Goal: Task Accomplishment & Management: Use online tool/utility

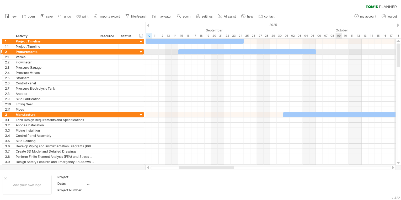
click at [357, 49] on div at bounding box center [270, 104] width 250 height 131
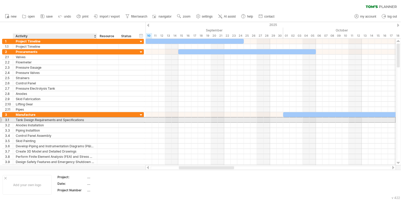
click at [39, 120] on div "Tank Design Requirements and Specifications" at bounding box center [55, 119] width 79 height 5
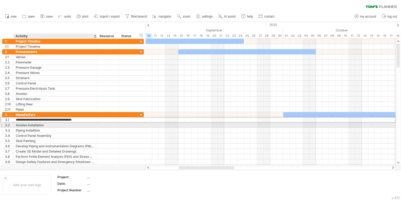
click at [42, 124] on div "Anodes Installation" at bounding box center [55, 125] width 79 height 5
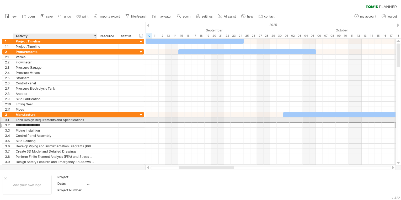
click at [42, 120] on div "Tank Design Requirements and Specifications" at bounding box center [55, 119] width 79 height 5
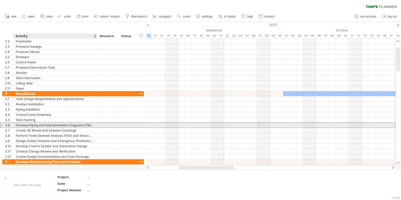
click at [45, 125] on div "Develop Piping and Instrumentation Diagrams (P&IDs)" at bounding box center [55, 125] width 79 height 5
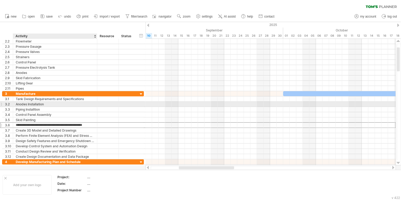
drag, startPoint x: 45, startPoint y: 125, endPoint x: 44, endPoint y: 104, distance: 20.8
click at [44, 104] on div "**********" at bounding box center [73, 125] width 142 height 68
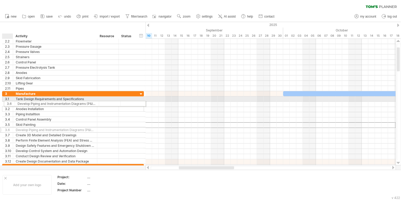
drag, startPoint x: 5, startPoint y: 123, endPoint x: 7, endPoint y: 103, distance: 20.5
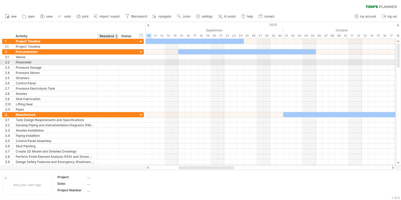
click at [107, 61] on div at bounding box center [108, 62] width 16 height 5
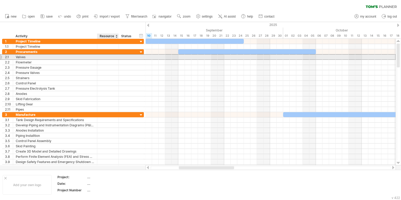
click at [107, 58] on div at bounding box center [108, 56] width 16 height 5
paste input "**********"
type input "**********"
click at [113, 76] on div at bounding box center [108, 77] width 16 height 5
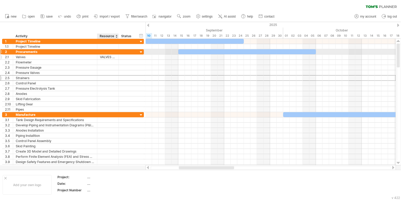
click at [111, 54] on div "VALVES ONLINE UK" at bounding box center [108, 56] width 16 height 5
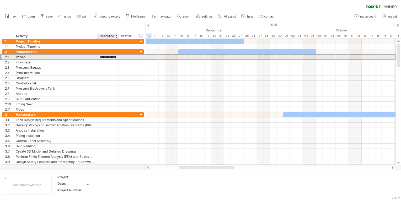
click at [112, 57] on input "**********" at bounding box center [108, 56] width 16 height 5
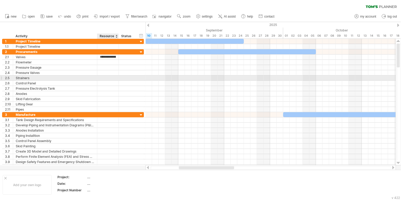
click at [111, 78] on div at bounding box center [108, 77] width 16 height 5
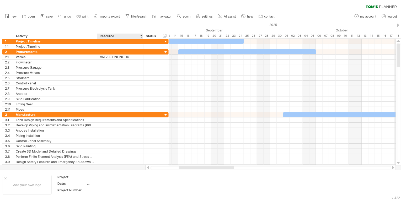
drag, startPoint x: 118, startPoint y: 36, endPoint x: 142, endPoint y: 38, distance: 24.4
click at [142, 38] on div at bounding box center [143, 36] width 2 height 5
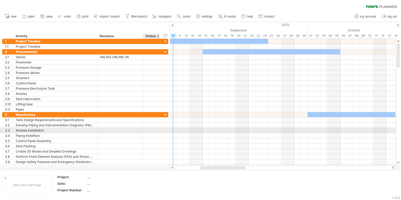
click at [154, 128] on div at bounding box center [152, 130] width 12 height 5
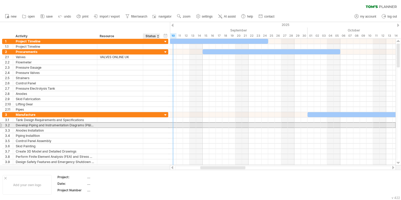
click at [148, 126] on div at bounding box center [152, 125] width 12 height 5
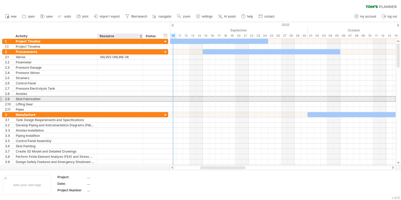
click at [129, 100] on div at bounding box center [120, 98] width 40 height 5
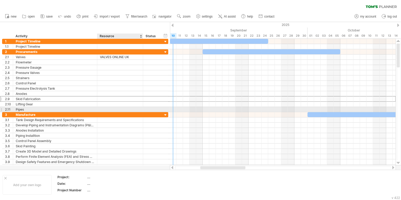
click at [115, 107] on div at bounding box center [120, 109] width 40 height 5
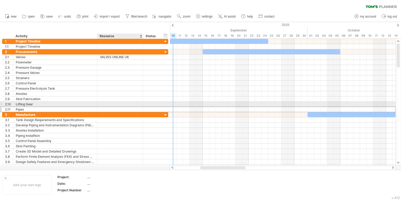
click at [114, 102] on div at bounding box center [120, 104] width 40 height 5
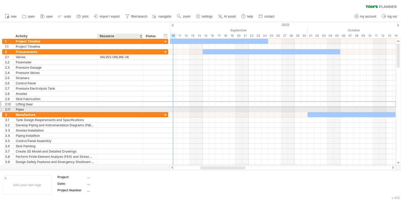
click at [112, 111] on div at bounding box center [120, 109] width 40 height 5
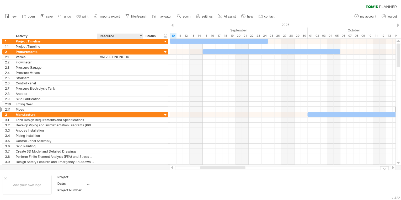
click at [93, 179] on div "...." at bounding box center [109, 177] width 44 height 4
click at [88, 176] on input "text" at bounding box center [108, 177] width 42 height 4
drag, startPoint x: 101, startPoint y: 183, endPoint x: 89, endPoint y: 180, distance: 12.1
click at [98, 181] on div "...." at bounding box center [109, 183] width 44 height 4
click at [89, 178] on div "...." at bounding box center [109, 177] width 44 height 4
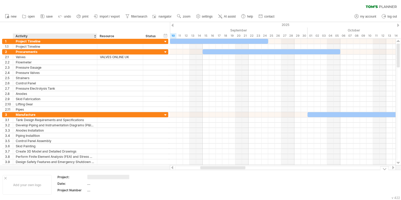
type input "********"
click at [91, 185] on div "...." at bounding box center [109, 183] width 44 height 4
click at [90, 189] on div "...." at bounding box center [109, 190] width 44 height 4
click at [93, 189] on div "...." at bounding box center [109, 190] width 44 height 4
click at [87, 190] on input "text" at bounding box center [108, 190] width 42 height 4
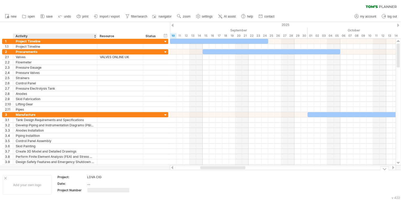
type input "********"
click at [95, 186] on td "...." at bounding box center [109, 184] width 45 height 6
click at [92, 184] on input "text" at bounding box center [108, 183] width 42 height 4
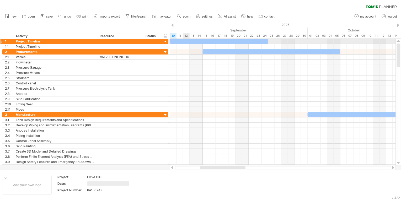
click at [185, 41] on div at bounding box center [219, 41] width 98 height 5
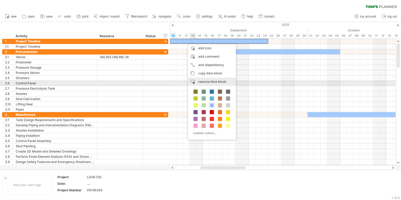
click at [217, 83] on span "remove time block" at bounding box center [212, 82] width 28 height 4
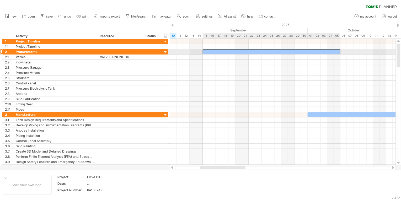
click at [222, 53] on div at bounding box center [272, 51] width 138 height 5
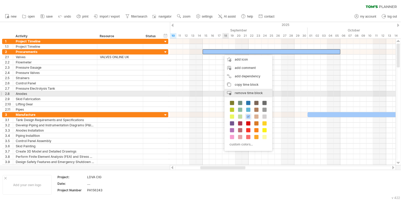
drag, startPoint x: 235, startPoint y: 144, endPoint x: 237, endPoint y: 94, distance: 49.3
click at [237, 94] on div "add icon add comment add dependency You can use dependencies when you require t…" at bounding box center [248, 103] width 48 height 96
click at [248, 95] on div "remove time block remove selected items" at bounding box center [248, 93] width 48 height 8
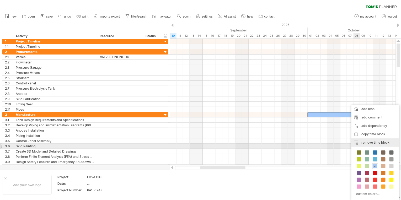
click at [370, 144] on span "remove time block" at bounding box center [375, 142] width 28 height 4
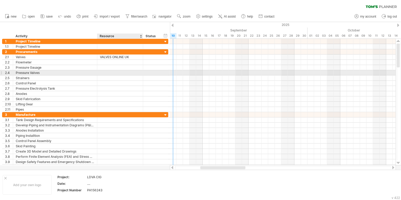
click at [107, 73] on div at bounding box center [120, 72] width 40 height 5
click at [106, 74] on input "text" at bounding box center [120, 72] width 40 height 5
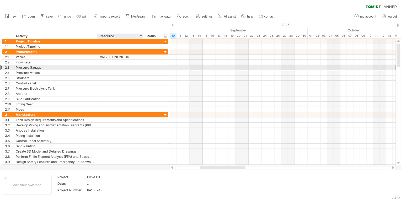
click at [106, 68] on div at bounding box center [120, 67] width 40 height 5
paste input "**********"
type input "**********"
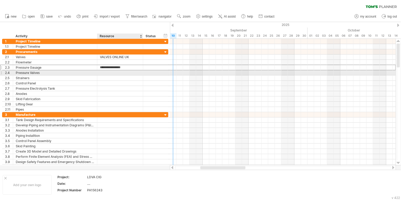
click at [110, 71] on div at bounding box center [120, 72] width 40 height 5
paste input "**********"
type input "**********"
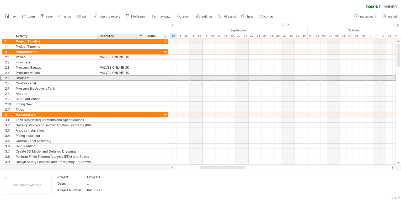
click at [105, 77] on div at bounding box center [120, 77] width 40 height 5
paste input "**********"
type input "**********"
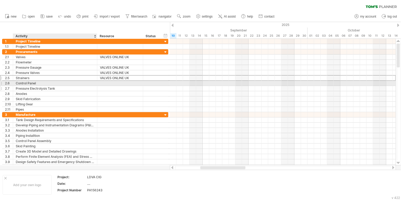
click at [99, 86] on div at bounding box center [120, 88] width 46 height 5
click at [102, 82] on div at bounding box center [120, 83] width 40 height 5
paste input "**********"
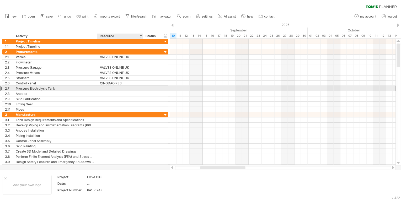
click at [103, 90] on div "**********" at bounding box center [85, 89] width 166 height 6
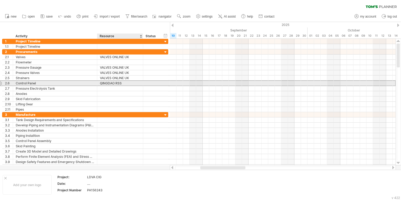
click at [123, 83] on div "QINGDAO RSS" at bounding box center [120, 83] width 40 height 5
drag, startPoint x: 123, startPoint y: 83, endPoint x: 97, endPoint y: 83, distance: 25.9
click at [97, 83] on div "**********" at bounding box center [120, 83] width 46 height 5
type input "**********"
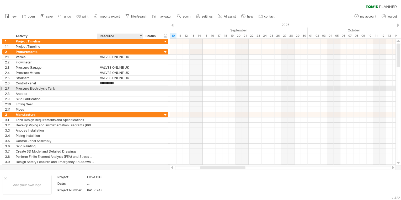
click at [113, 88] on div at bounding box center [120, 88] width 40 height 5
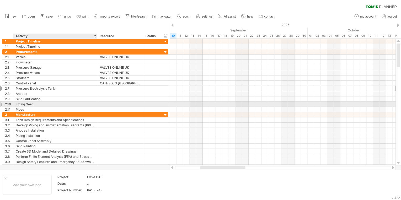
click at [98, 103] on div at bounding box center [120, 104] width 46 height 5
click at [104, 102] on div at bounding box center [120, 104] width 40 height 5
paste input "**********"
type input "**********"
click at [99, 102] on div "**********" at bounding box center [120, 104] width 46 height 5
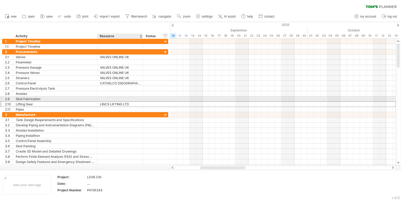
click at [105, 97] on div at bounding box center [120, 98] width 40 height 5
paste input "**********"
type input "**********"
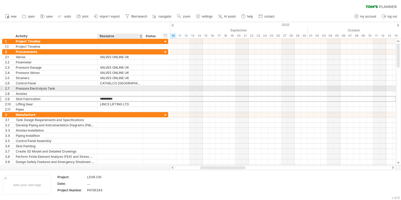
click at [108, 87] on div at bounding box center [120, 88] width 40 height 5
paste input "**********"
type input "**********"
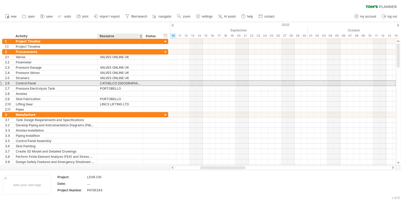
click at [110, 84] on div "CATHELCO [GEOGRAPHIC_DATA]" at bounding box center [120, 83] width 40 height 5
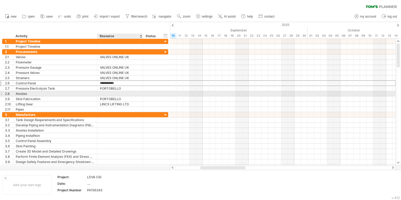
click at [106, 94] on div at bounding box center [120, 93] width 40 height 5
paste input "**********"
type input "**********"
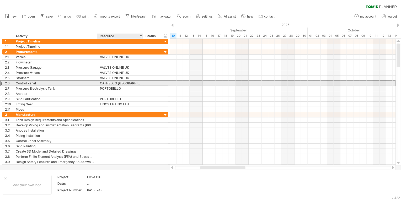
click at [114, 82] on div "CATHELCO [GEOGRAPHIC_DATA]" at bounding box center [120, 83] width 40 height 5
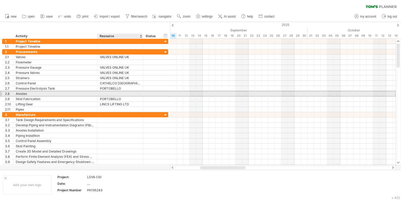
click at [111, 95] on div "2.8 ****** Anodes" at bounding box center [85, 94] width 166 height 6
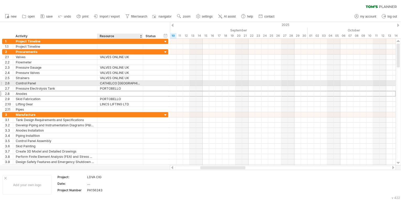
click at [113, 83] on div "CATHELCO [GEOGRAPHIC_DATA]" at bounding box center [120, 83] width 40 height 5
click at [113, 83] on input "**********" at bounding box center [120, 83] width 40 height 5
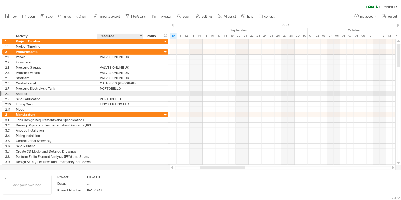
click at [113, 93] on div at bounding box center [120, 93] width 40 height 5
paste input "**********"
type input "**********"
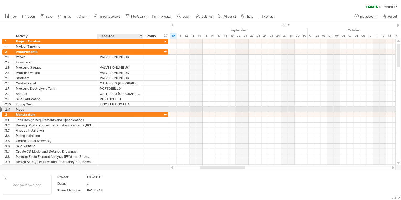
click at [109, 109] on div at bounding box center [120, 109] width 40 height 5
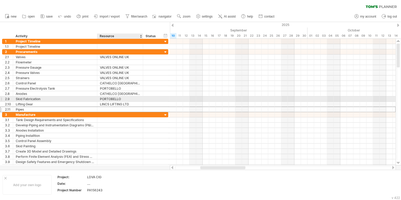
click at [111, 99] on div "PORTOBELLO" at bounding box center [120, 98] width 40 height 5
click at [112, 96] on input "**********" at bounding box center [120, 98] width 40 height 5
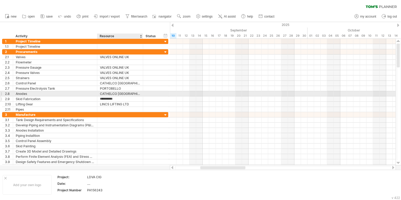
click at [112, 96] on input "**********" at bounding box center [120, 98] width 40 height 5
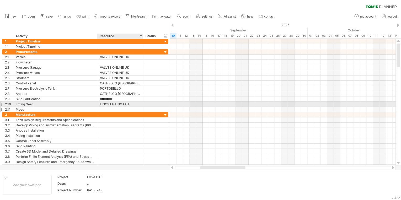
click at [116, 107] on div at bounding box center [120, 109] width 40 height 5
paste input "**********"
type input "**********"
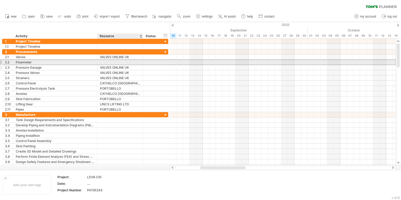
click at [111, 64] on div "2.2 ********* Flowmeter" at bounding box center [85, 62] width 166 height 6
click at [111, 62] on div at bounding box center [120, 62] width 40 height 5
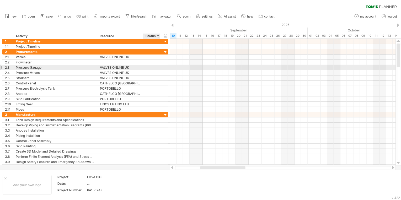
click at [155, 68] on div at bounding box center [152, 67] width 12 height 5
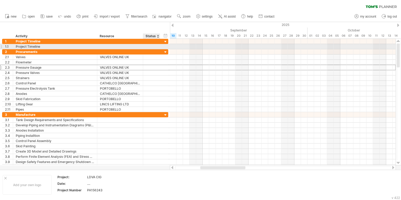
click at [160, 47] on div at bounding box center [151, 46] width 17 height 5
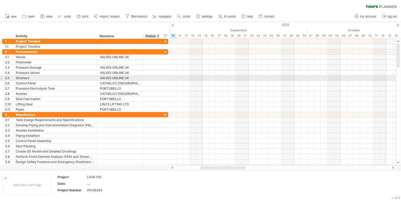
click at [154, 76] on div at bounding box center [152, 77] width 12 height 5
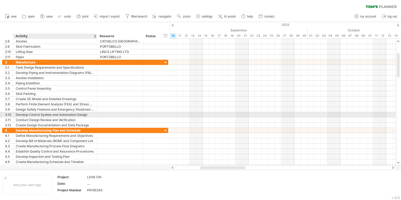
click at [52, 113] on div "Develop Control System and Automation Design" at bounding box center [55, 114] width 79 height 5
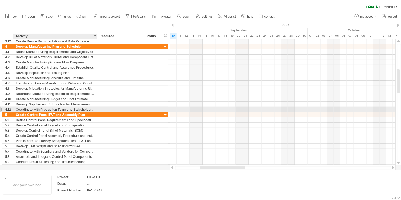
click at [52, 111] on div "Coordinate with Production Team and Stakeholders for Plan Implementation" at bounding box center [55, 109] width 79 height 5
click at [52, 111] on input "**********" at bounding box center [55, 109] width 79 height 5
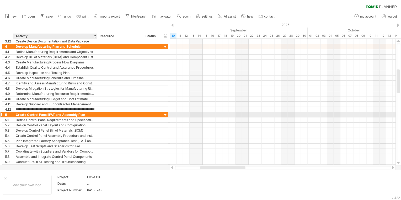
click at [50, 114] on div "Create Control Panel iFAT and Assembly Plan" at bounding box center [55, 114] width 79 height 5
click at [50, 114] on input "**********" at bounding box center [55, 114] width 79 height 5
type input "*"
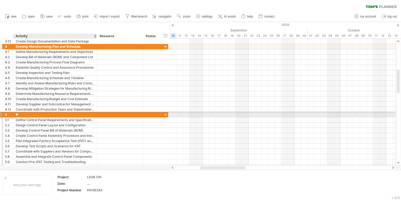
type input "***"
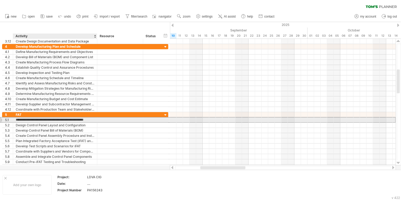
click at [42, 120] on input "**********" at bounding box center [55, 119] width 79 height 5
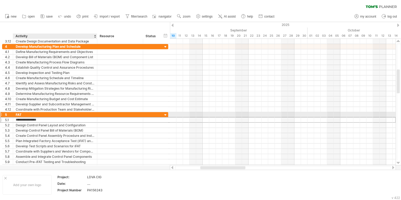
type input "**********"
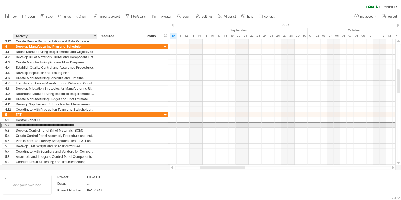
click at [32, 125] on input "**********" at bounding box center [55, 125] width 79 height 5
type input "********"
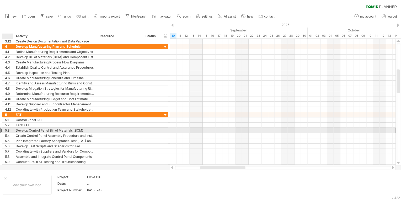
click at [10, 129] on div "5.3" at bounding box center [9, 130] width 8 height 5
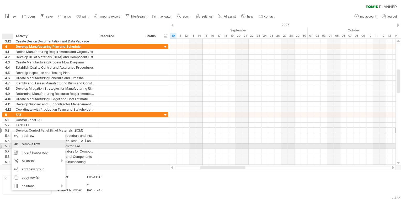
click at [31, 145] on span "remove row" at bounding box center [31, 144] width 18 height 4
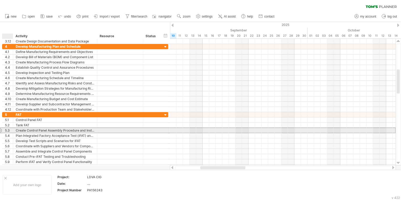
click at [9, 129] on div "5.3" at bounding box center [9, 130] width 8 height 5
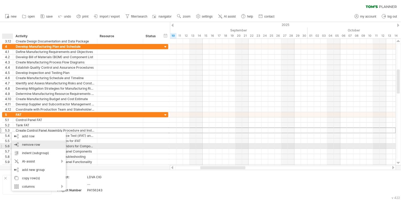
click at [31, 146] on span "remove row" at bounding box center [31, 145] width 18 height 4
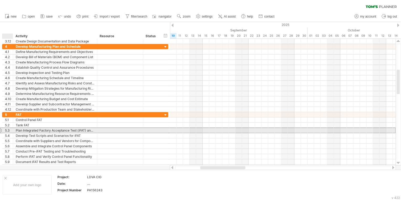
click at [11, 131] on div "5.3" at bounding box center [9, 130] width 8 height 5
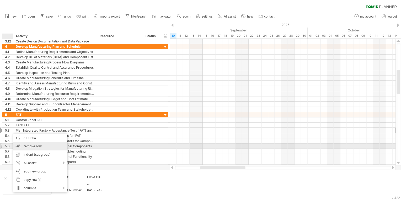
click at [29, 145] on span "remove row" at bounding box center [33, 146] width 18 height 4
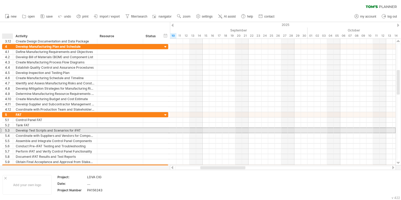
click at [7, 131] on div "5.3" at bounding box center [9, 130] width 8 height 5
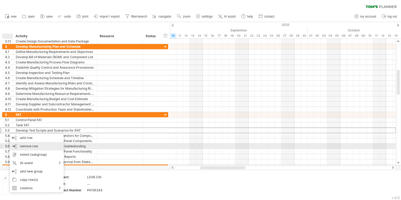
click at [30, 147] on span "remove row" at bounding box center [29, 146] width 18 height 4
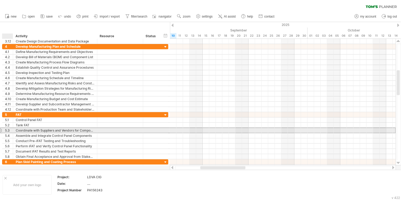
click at [7, 129] on div "5.3" at bounding box center [9, 130] width 8 height 5
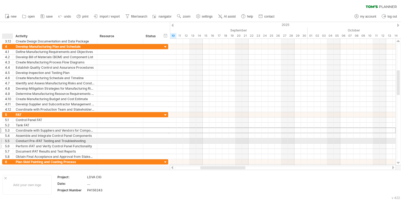
click at [7, 145] on div "5.6" at bounding box center [9, 146] width 8 height 5
click at [8, 141] on div "5.5" at bounding box center [9, 140] width 8 height 5
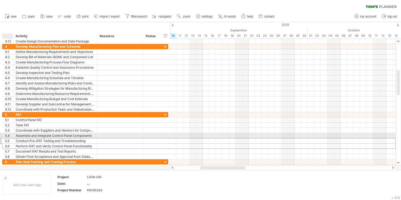
click at [8, 135] on div "5.4" at bounding box center [9, 135] width 8 height 5
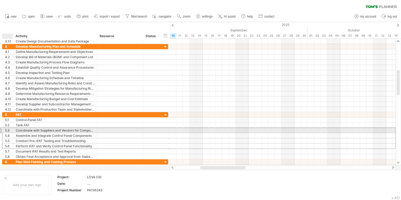
click at [8, 131] on div "5.3" at bounding box center [9, 130] width 8 height 5
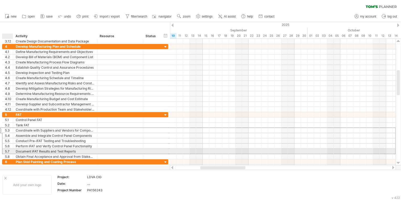
click at [8, 150] on div "5.7" at bounding box center [9, 151] width 8 height 5
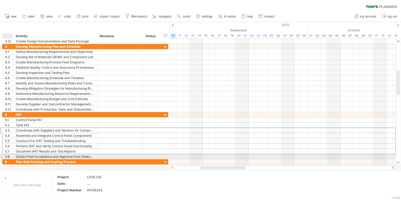
click at [9, 154] on div "5.8" at bounding box center [9, 156] width 8 height 5
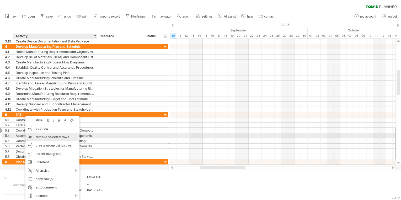
click at [46, 136] on span "remove selected rows" at bounding box center [52, 137] width 33 height 4
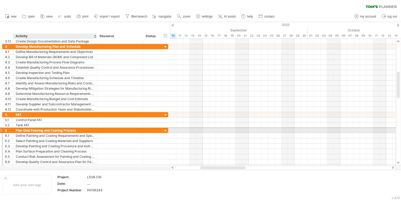
click at [34, 129] on div "Plan Skid Painting and Coating Process" at bounding box center [55, 130] width 79 height 5
click at [0, 0] on input "**********" at bounding box center [0, 0] width 0 height 0
click at [34, 129] on input "**********" at bounding box center [55, 130] width 79 height 5
drag, startPoint x: 32, startPoint y: 128, endPoint x: 12, endPoint y: 130, distance: 19.7
click at [12, 130] on div "6 ******** Plan Skid Painting and Coating Process" at bounding box center [85, 131] width 166 height 6
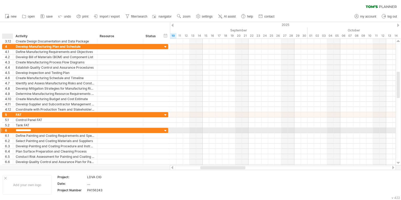
type input "**********"
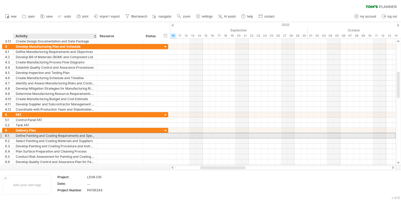
click at [34, 136] on div "Define Painting and Coating Requirements and Specifications" at bounding box center [55, 135] width 79 height 5
click at [39, 136] on div "Define Painting and Coating Requirements and Specifications" at bounding box center [55, 135] width 79 height 5
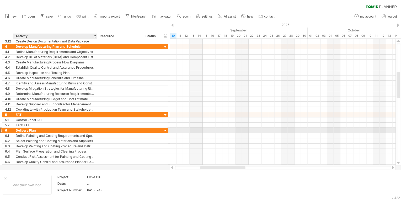
click at [29, 131] on div "Delivery Plan" at bounding box center [55, 130] width 79 height 5
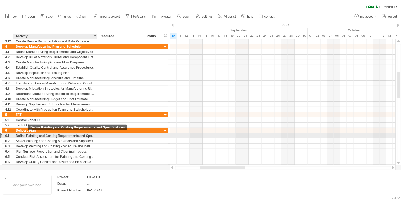
click at [30, 135] on div "Define Painting and Coating Requirements and Specifications" at bounding box center [55, 135] width 79 height 5
click at [0, 0] on input "**********" at bounding box center [0, 0] width 0 height 0
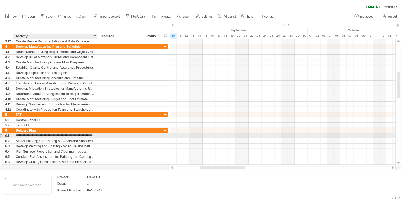
click at [30, 135] on input "**********" at bounding box center [55, 135] width 79 height 5
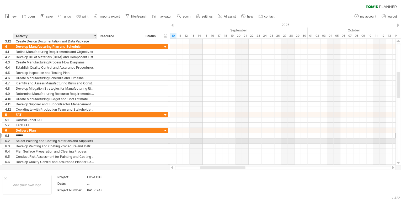
type input "*******"
type input "**********"
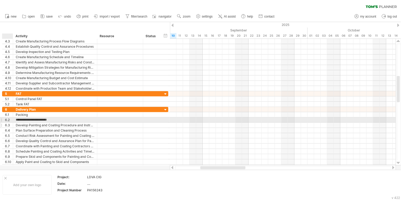
click at [6, 123] on div "6.3" at bounding box center [9, 125] width 8 height 5
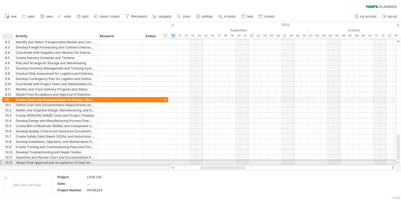
click at [7, 161] on div "10.12" at bounding box center [9, 162] width 8 height 5
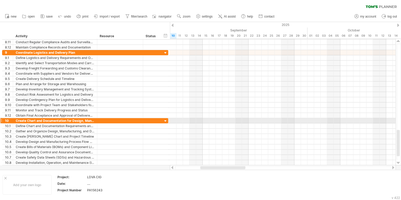
click at [166, 120] on div at bounding box center [165, 121] width 5 height 5
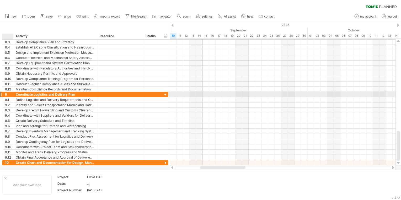
click at [5, 94] on div "9" at bounding box center [9, 94] width 8 height 5
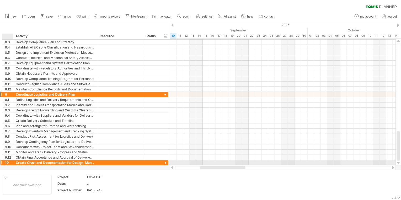
click at [5, 161] on div "10" at bounding box center [9, 162] width 8 height 5
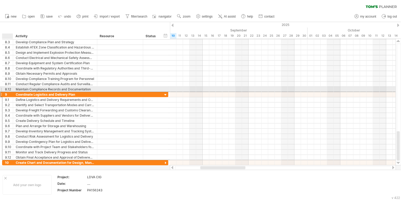
click at [10, 92] on div "9" at bounding box center [9, 94] width 8 height 5
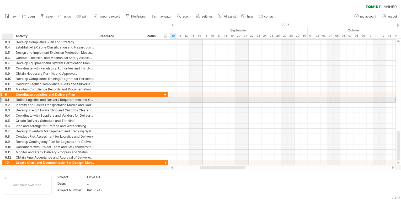
click at [5, 95] on div "9" at bounding box center [9, 94] width 8 height 5
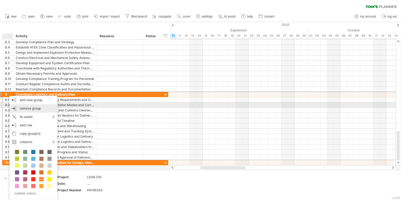
click at [24, 106] on span "remove group" at bounding box center [30, 108] width 21 height 4
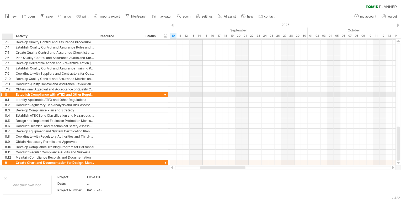
click at [6, 94] on div "8" at bounding box center [9, 94] width 8 height 5
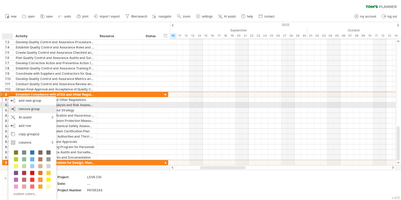
click at [24, 106] on div "remove group remove selected groups" at bounding box center [32, 109] width 48 height 8
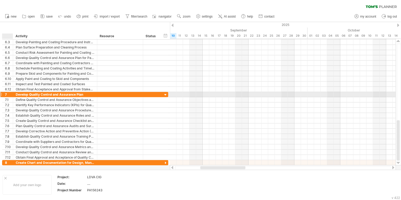
click at [8, 95] on div "7" at bounding box center [9, 94] width 8 height 5
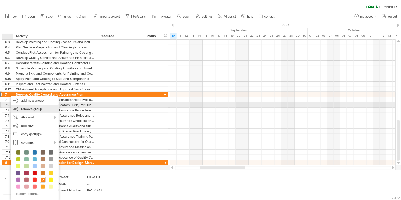
click at [19, 106] on div "remove group remove selected groups" at bounding box center [35, 109] width 48 height 8
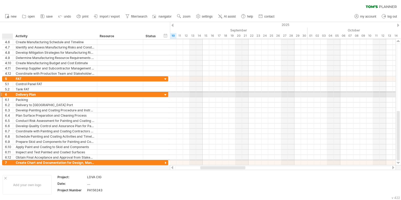
click at [5, 94] on div "6" at bounding box center [7, 94] width 11 height 5
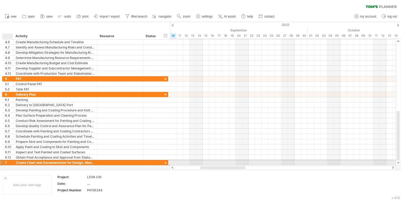
click at [6, 162] on div "7" at bounding box center [9, 162] width 8 height 5
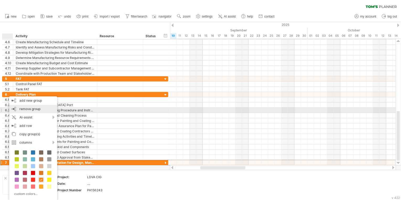
click at [29, 110] on span "remove group" at bounding box center [29, 109] width 21 height 4
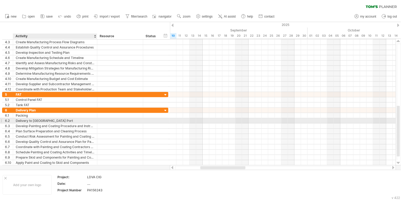
click at [26, 122] on div "Delivery to [GEOGRAPHIC_DATA] Port" at bounding box center [55, 120] width 79 height 5
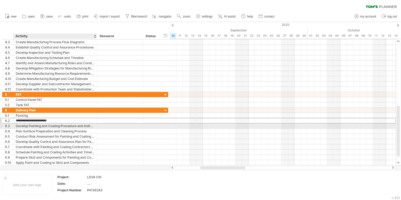
click at [25, 126] on div "Develop Painting and Coating Procedure and Instructions" at bounding box center [55, 125] width 79 height 5
click at [8, 126] on div "6.3" at bounding box center [9, 125] width 8 height 5
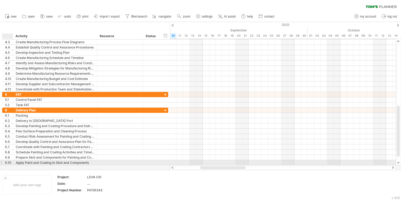
click at [7, 162] on div "6.10" at bounding box center [9, 162] width 8 height 5
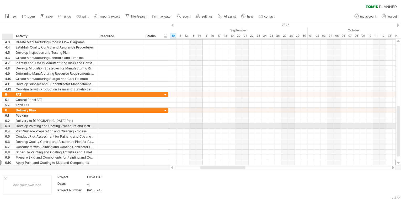
click at [7, 127] on div "**********" at bounding box center [85, 125] width 166 height 5
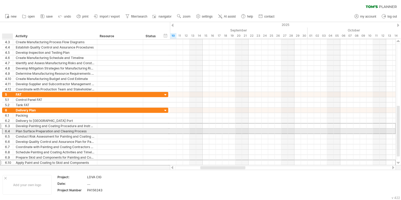
click at [7, 131] on div "6.4" at bounding box center [9, 131] width 8 height 5
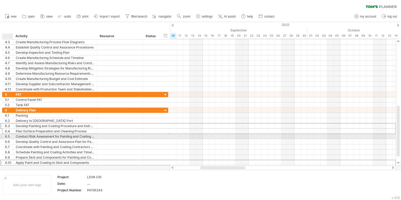
click at [7, 136] on div "6.5" at bounding box center [9, 136] width 8 height 5
click at [9, 138] on div "**********" at bounding box center [85, 139] width 166 height 63
click at [9, 141] on div "6.6" at bounding box center [9, 141] width 8 height 5
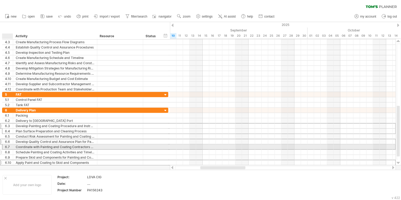
click at [7, 148] on div "**********" at bounding box center [85, 147] width 166 height 6
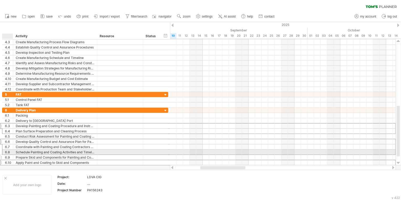
click at [6, 151] on div "6.8" at bounding box center [9, 152] width 8 height 5
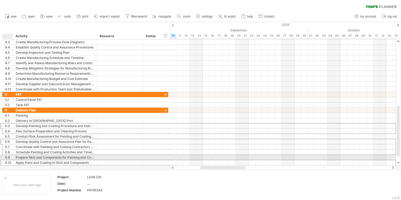
click at [6, 156] on div "6.9" at bounding box center [9, 157] width 8 height 5
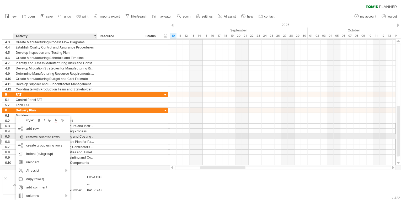
click at [40, 139] on div "remove row remove selected rows" at bounding box center [43, 137] width 54 height 8
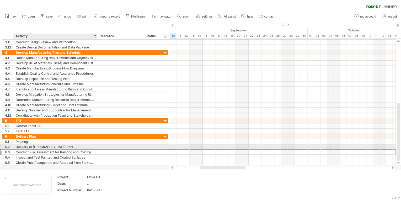
click at [35, 150] on div "Conduct Risk Assessment for Painting and Coating Process" at bounding box center [55, 152] width 79 height 5
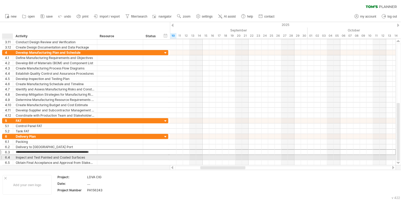
click at [16, 157] on div "Inspect and Test Painted and Coated Surfaces" at bounding box center [55, 157] width 79 height 5
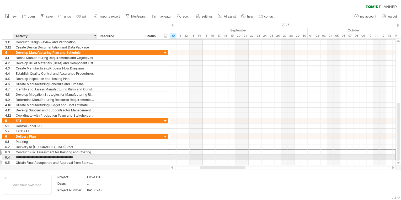
click at [20, 161] on div "Obtain Final Acceptance and Approval from Stakeholders" at bounding box center [55, 162] width 79 height 5
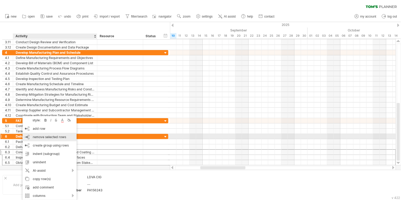
click at [46, 137] on span "remove selected rows" at bounding box center [49, 137] width 33 height 4
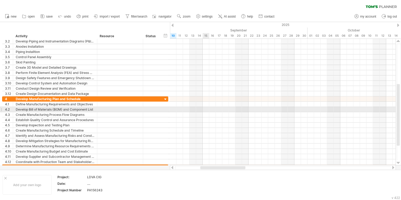
click at [203, 108] on div at bounding box center [283, 109] width 226 height 5
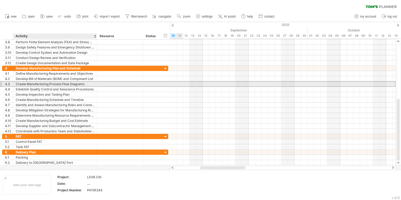
click at [47, 82] on div "Create Manufacturing Process Flow Diagrams" at bounding box center [55, 83] width 79 height 5
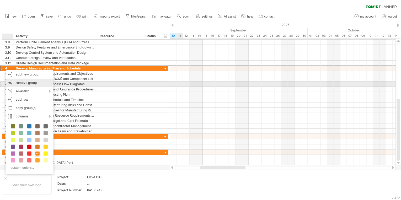
click at [19, 83] on span "remove group" at bounding box center [26, 83] width 21 height 4
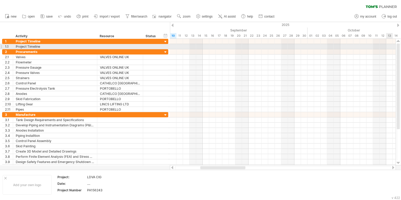
drag, startPoint x: 398, startPoint y: 98, endPoint x: 358, endPoint y: 36, distance: 73.9
click at [381, 36] on div "Trying to reach [DOMAIN_NAME] Connected again... 0% clear filter new 1" at bounding box center [200, 100] width 401 height 200
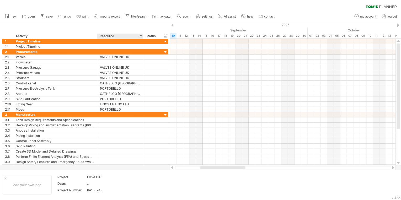
click at [135, 24] on div "hide start/end/duration show start/end/duration ******** Activity ******** Reso…" at bounding box center [85, 30] width 170 height 17
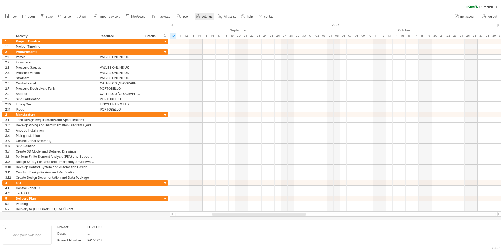
click at [202, 15] on link "settings" at bounding box center [204, 16] width 19 height 7
select select "*"
select select "**"
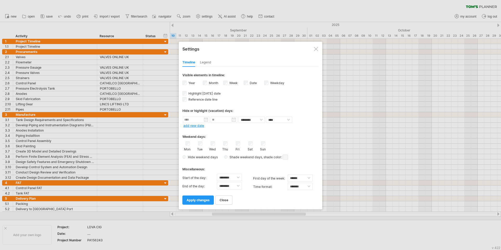
click at [228, 85] on div "Week visibility of weeknumbers Currently there is not enough space horizontally…" at bounding box center [233, 83] width 20 height 7
click at [227, 84] on div "Week visibility of weeknumbers Currently there is not enough space horizontally…" at bounding box center [233, 83] width 20 height 7
click at [196, 200] on link "apply changes" at bounding box center [197, 199] width 31 height 9
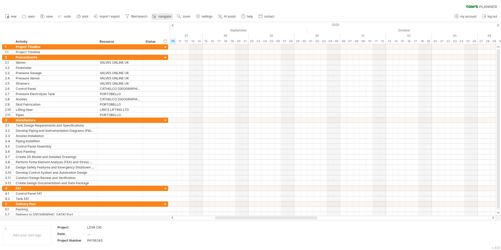
click at [160, 18] on span "navigator" at bounding box center [164, 17] width 13 height 4
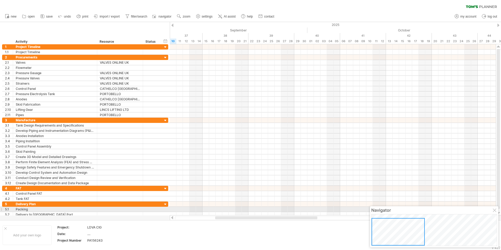
click at [400, 200] on div at bounding box center [495, 211] width 4 height 4
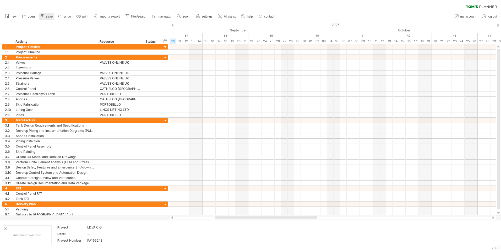
click at [40, 15] on icon at bounding box center [42, 16] width 5 height 5
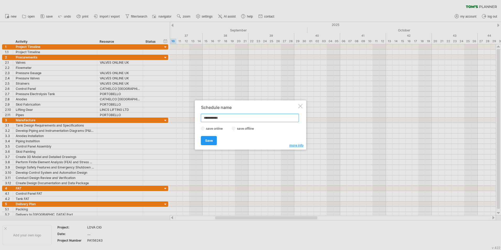
drag, startPoint x: 226, startPoint y: 118, endPoint x: 174, endPoint y: 119, distance: 51.6
click at [174, 119] on div "Trying to reach [DOMAIN_NAME] Connected again... 0% clear filter new 1" at bounding box center [250, 125] width 501 height 250
type input "**********"
click at [210, 143] on link "Save" at bounding box center [209, 140] width 16 height 9
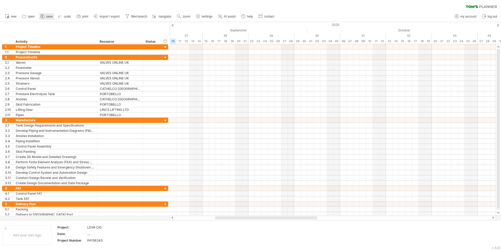
click at [46, 17] on span "save" at bounding box center [49, 17] width 7 height 4
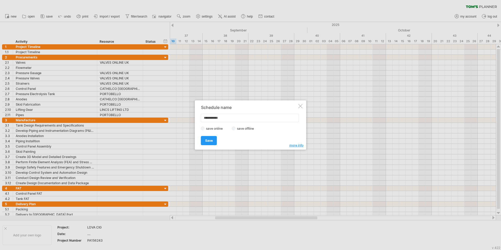
drag, startPoint x: 226, startPoint y: 119, endPoint x: 166, endPoint y: 116, distance: 60.4
click at [167, 117] on div "Trying to reach [DOMAIN_NAME] Connected again... 0% clear filter new 1" at bounding box center [250, 125] width 501 height 250
type input "**********"
click at [214, 141] on link "Save" at bounding box center [209, 140] width 16 height 9
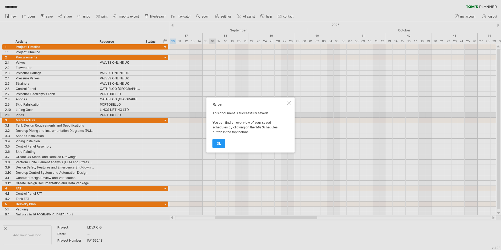
click at [288, 102] on div at bounding box center [289, 103] width 4 height 4
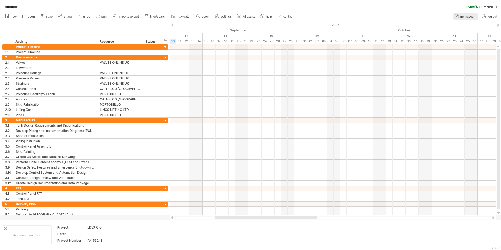
click at [400, 16] on span "my account" at bounding box center [468, 17] width 16 height 4
click at [10, 8] on span "**********" at bounding box center [11, 6] width 18 height 5
click at [127, 18] on link "import / export" at bounding box center [126, 16] width 29 height 7
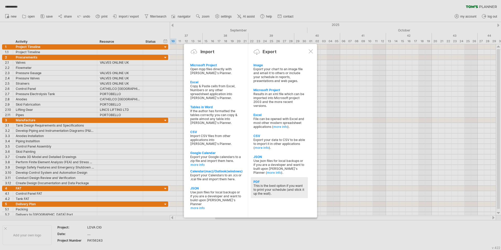
click at [283, 191] on div "This is the best option if you want to print your schedule (and stick it up the…" at bounding box center [279, 190] width 52 height 12
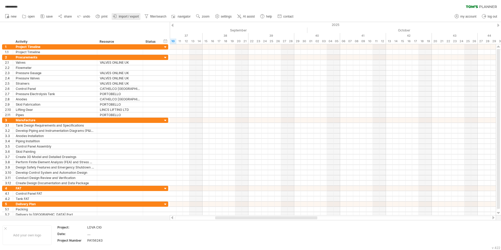
click at [123, 17] on span "import / export" at bounding box center [129, 17] width 20 height 4
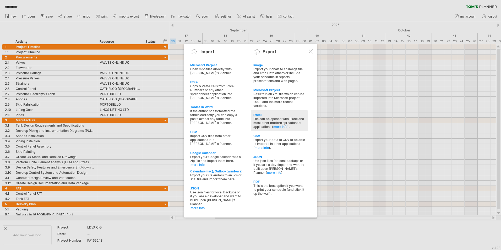
click at [273, 117] on div "File can be opened with Excel and most other modern spreadsheet applications ( …" at bounding box center [279, 123] width 52 height 12
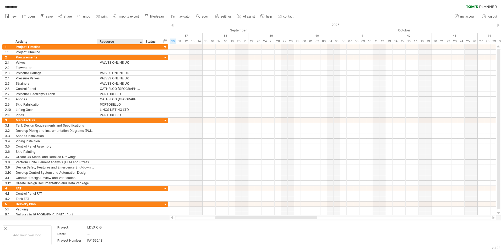
click at [123, 29] on div "hide start/end/duration show start/end/duration ******** Activity ******** Reso…" at bounding box center [85, 33] width 170 height 22
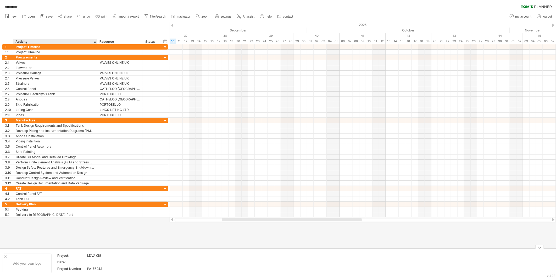
click at [28, 200] on div "Add your own logo" at bounding box center [27, 263] width 49 height 20
click at [180, 47] on div at bounding box center [363, 46] width 387 height 5
click at [173, 46] on div at bounding box center [363, 46] width 387 height 5
click at [171, 46] on div at bounding box center [363, 46] width 387 height 5
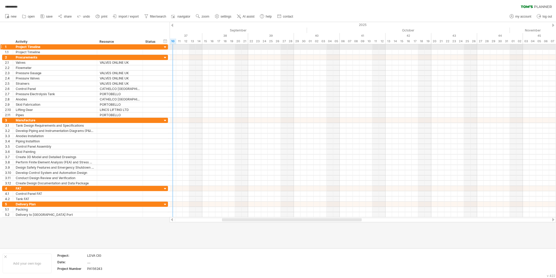
click at [171, 46] on div at bounding box center [363, 46] width 387 height 5
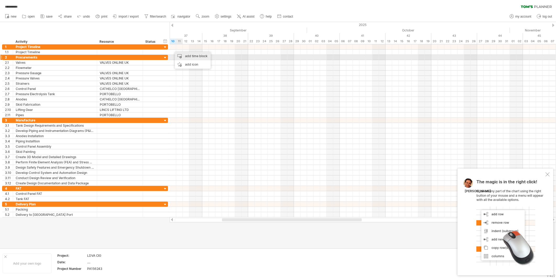
click at [198, 59] on div "add time block" at bounding box center [193, 56] width 36 height 8
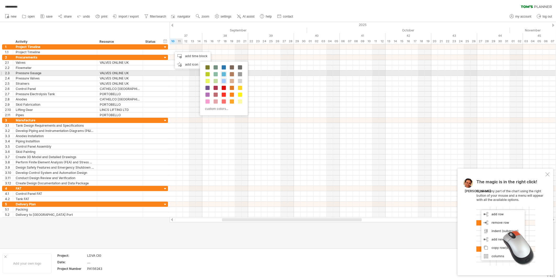
click at [224, 75] on span at bounding box center [224, 74] width 4 height 4
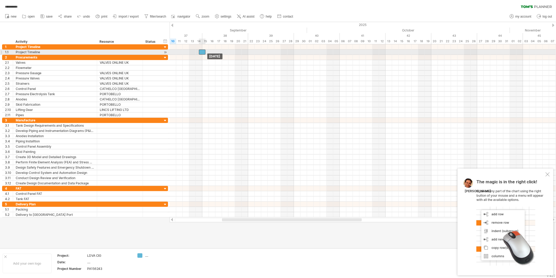
drag, startPoint x: 177, startPoint y: 53, endPoint x: 204, endPoint y: 53, distance: 26.5
click at [204, 53] on div at bounding box center [202, 52] width 7 height 5
click at [202, 53] on div at bounding box center [202, 52] width 7 height 5
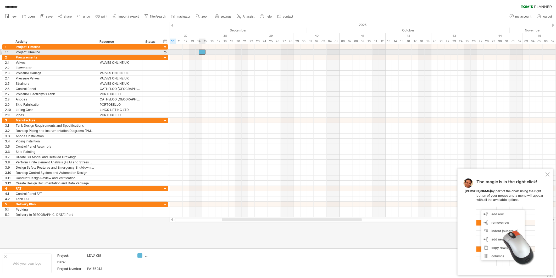
click at [202, 53] on div at bounding box center [202, 52] width 7 height 5
drag, startPoint x: 203, startPoint y: 53, endPoint x: 245, endPoint y: 51, distance: 42.7
click at [245, 51] on div at bounding box center [245, 52] width 7 height 5
click at [188, 52] on div at bounding box center [363, 52] width 387 height 5
click at [166, 52] on div at bounding box center [165, 53] width 5 height 6
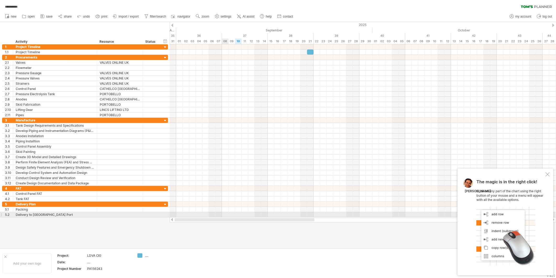
drag, startPoint x: 326, startPoint y: 220, endPoint x: 209, endPoint y: 201, distance: 119.3
click at [206, 200] on div "**********" at bounding box center [278, 139] width 556 height 278
click at [179, 51] on div at bounding box center [363, 52] width 387 height 5
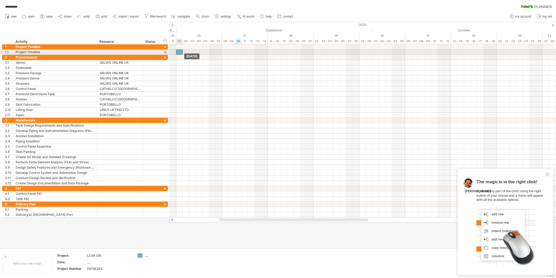
drag, startPoint x: 311, startPoint y: 52, endPoint x: 181, endPoint y: 51, distance: 129.9
click at [181, 51] on div at bounding box center [179, 52] width 7 height 5
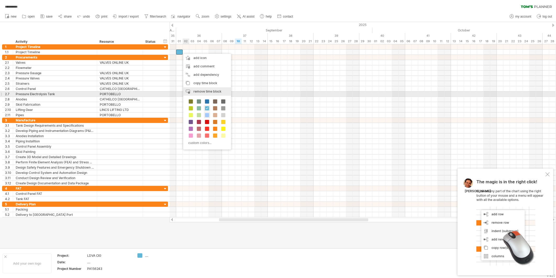
click at [211, 93] on div "remove time block remove selected items" at bounding box center [207, 91] width 48 height 8
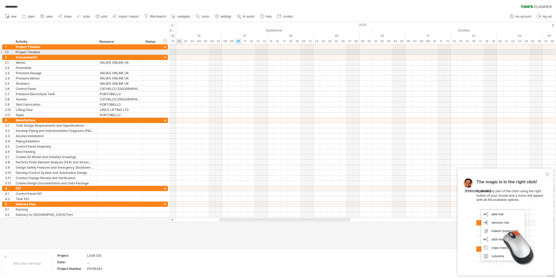
click at [182, 54] on div at bounding box center [363, 52] width 387 height 5
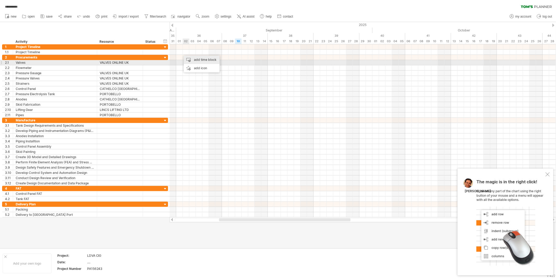
click at [203, 61] on div "add time block" at bounding box center [202, 60] width 36 height 8
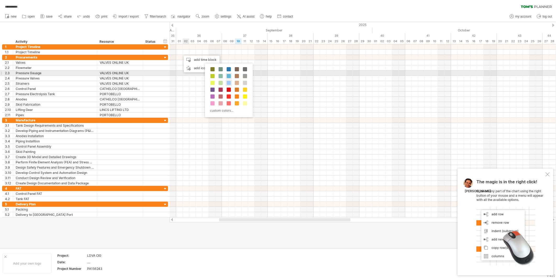
click at [228, 73] on div at bounding box center [229, 76] width 6 height 6
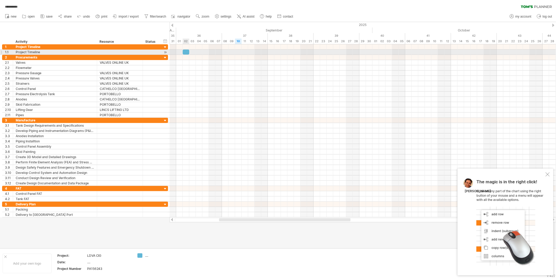
click at [187, 51] on div at bounding box center [186, 52] width 7 height 5
click at [146, 200] on div "...." at bounding box center [159, 255] width 29 height 4
click at [138, 200] on div "**********" at bounding box center [278, 139] width 556 height 278
drag, startPoint x: 151, startPoint y: 256, endPoint x: 141, endPoint y: 256, distance: 9.2
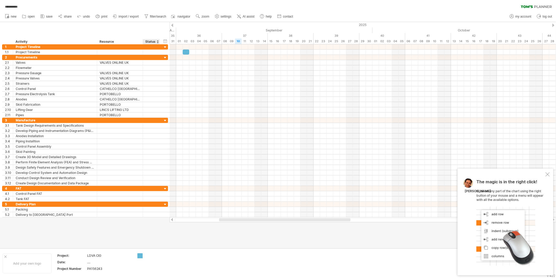
click at [151, 200] on div at bounding box center [159, 255] width 29 height 4
click at [140, 200] on div "**********" at bounding box center [278, 139] width 556 height 278
click at [154, 200] on div at bounding box center [159, 255] width 29 height 4
type input "****"
click at [184, 200] on td at bounding box center [196, 263] width 41 height 20
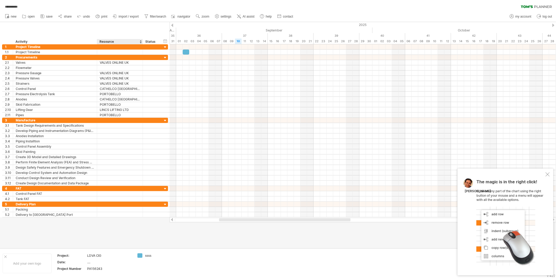
click at [141, 200] on div "**********" at bounding box center [278, 139] width 556 height 278
click at [146, 200] on div "ssss" at bounding box center [159, 255] width 29 height 4
drag, startPoint x: 151, startPoint y: 256, endPoint x: 130, endPoint y: 255, distance: 20.2
click at [130, 200] on tr "Add your own logo Project: LDVA CIG Date: .... Project Number PA156243 ****" at bounding box center [109, 263] width 218 height 20
drag, startPoint x: 157, startPoint y: 257, endPoint x: 136, endPoint y: 255, distance: 20.8
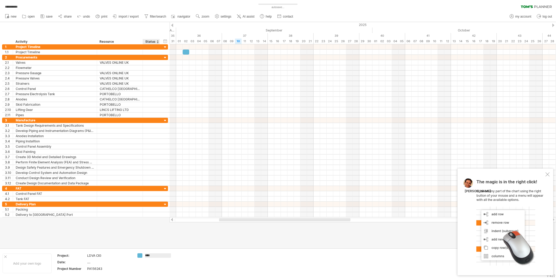
click at [137, 200] on td "****" at bounding box center [155, 263] width 41 height 20
click at [185, 49] on div at bounding box center [363, 46] width 387 height 5
click at [187, 51] on div at bounding box center [186, 52] width 7 height 5
click at [187, 52] on div at bounding box center [186, 52] width 7 height 5
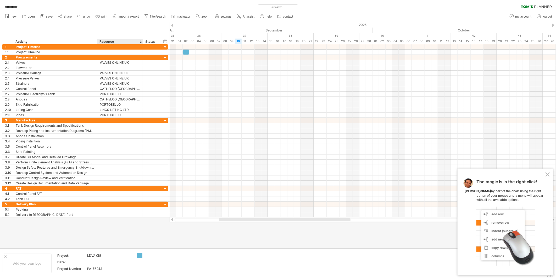
click at [140, 200] on div "**********" at bounding box center [278, 139] width 556 height 278
click at [143, 200] on div at bounding box center [156, 255] width 36 height 4
click at [145, 200] on div at bounding box center [156, 255] width 36 height 4
drag, startPoint x: 146, startPoint y: 257, endPoint x: 143, endPoint y: 257, distance: 3.2
click at [146, 200] on div at bounding box center [159, 255] width 29 height 4
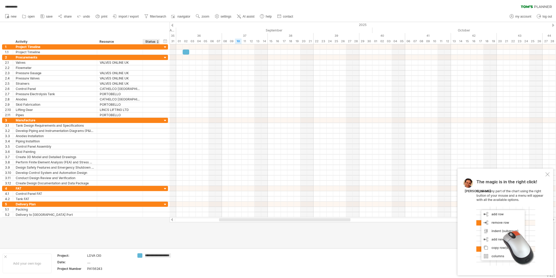
type input "**********"
click at [154, 200] on div "Schedule of project" at bounding box center [159, 257] width 29 height 9
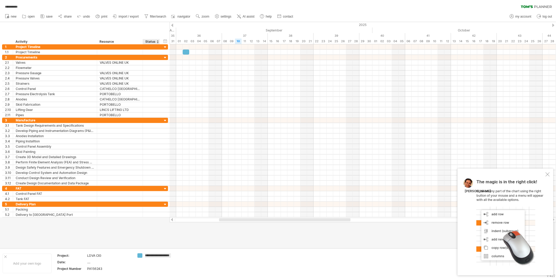
scroll to position [0, 3]
click at [183, 200] on td at bounding box center [196, 263] width 41 height 20
click at [187, 52] on div at bounding box center [186, 52] width 7 height 5
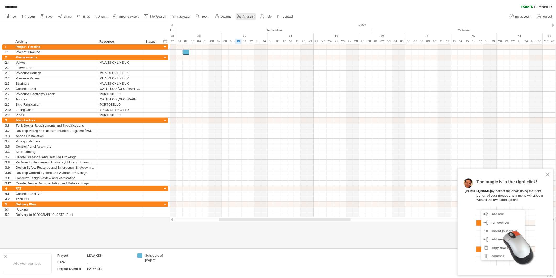
click at [246, 17] on span "AI assist" at bounding box center [249, 17] width 12 height 4
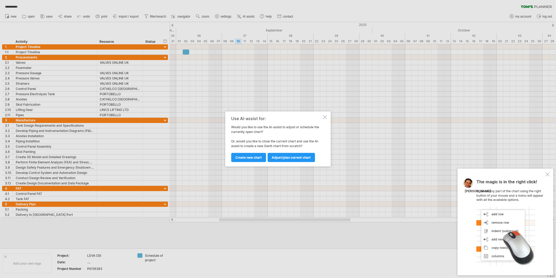
click at [325, 119] on div "Use AI-assist for: Would you like to use the AI-assist to adjust or schedule th…" at bounding box center [279, 138] width 106 height 55
click at [324, 113] on div "Use AI-assist for: Would you like to use the AI-assist to adjust or schedule th…" at bounding box center [279, 138] width 106 height 55
click at [324, 119] on div "Use AI-assist for: Would you like to use the AI-assist to adjust or schedule th…" at bounding box center [279, 138] width 106 height 55
click at [323, 118] on div "Use AI-assist for: Would you like to use the AI-assist to adjust or schedule th…" at bounding box center [279, 138] width 106 height 55
click at [325, 115] on div at bounding box center [325, 117] width 4 height 4
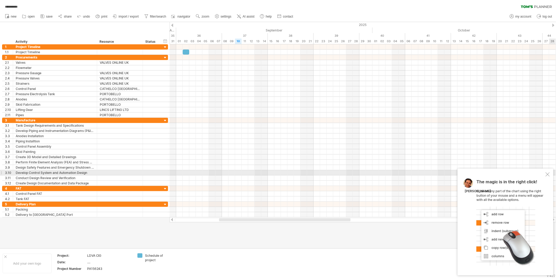
click at [400, 173] on div at bounding box center [548, 174] width 4 height 4
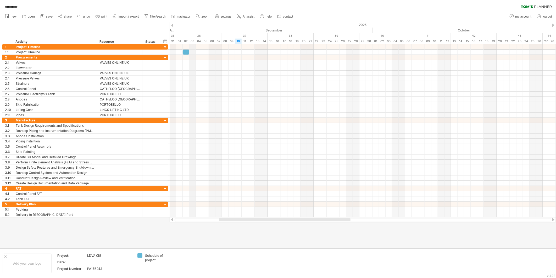
click at [194, 28] on div "September" at bounding box center [274, 31] width 196 height 6
click at [209, 33] on div "timeline settings" at bounding box center [216, 31] width 39 height 8
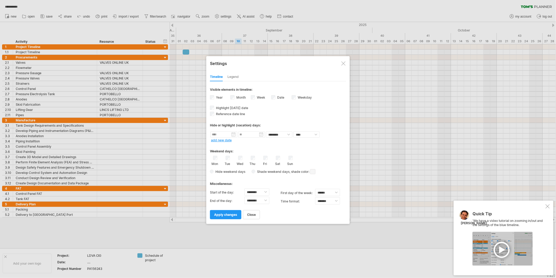
click at [237, 79] on div "Legend" at bounding box center [233, 77] width 11 height 8
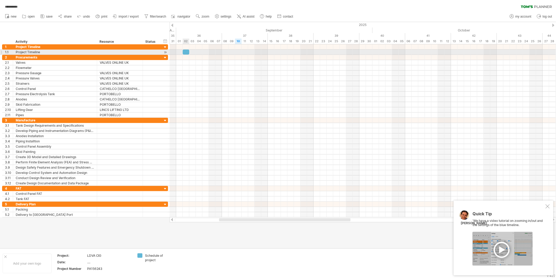
click at [186, 53] on div at bounding box center [186, 52] width 7 height 5
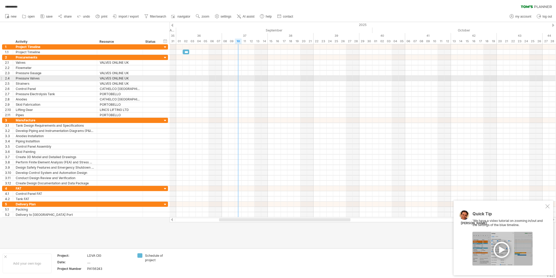
scroll to position [0, 0]
click at [239, 77] on div at bounding box center [363, 78] width 387 height 5
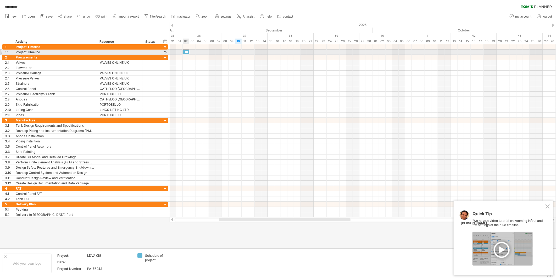
click at [186, 53] on div "***" at bounding box center [186, 52] width 7 height 5
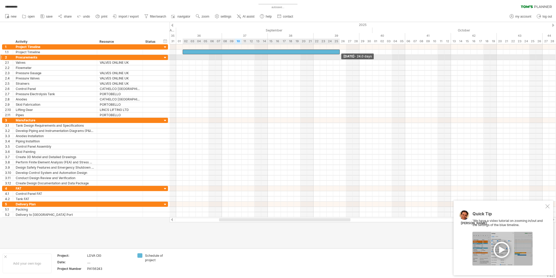
drag, startPoint x: 190, startPoint y: 52, endPoint x: 340, endPoint y: 59, distance: 150.1
click at [340, 59] on div "[DATE] - 24.0 days [DATE]" at bounding box center [363, 130] width 387 height 173
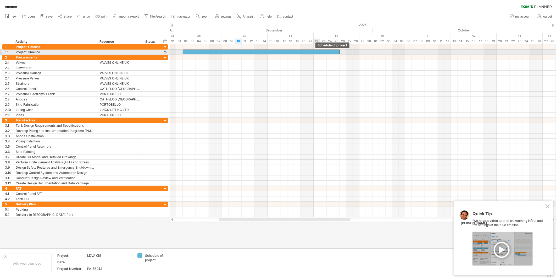
click at [315, 52] on div at bounding box center [261, 52] width 157 height 5
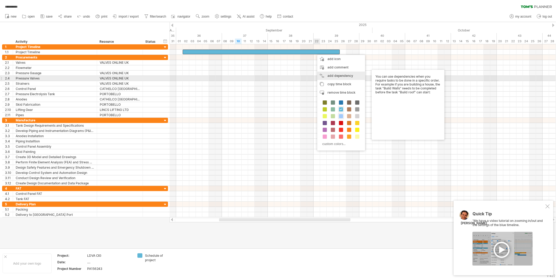
click at [344, 76] on div "add dependency You can use dependencies when you require tasks to be done in a …" at bounding box center [342, 76] width 48 height 8
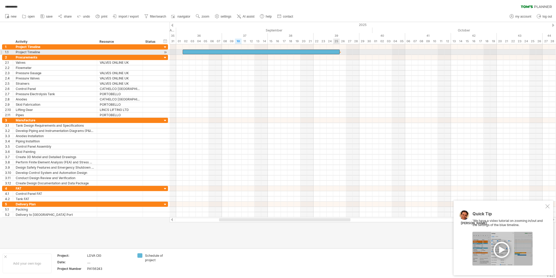
click at [336, 51] on div at bounding box center [261, 52] width 157 height 5
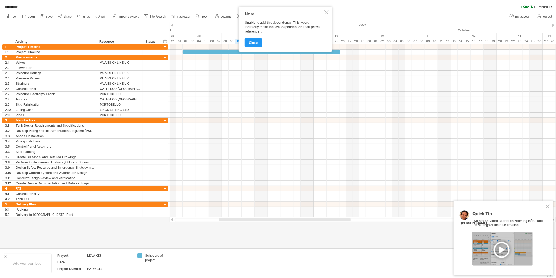
click at [331, 13] on div "Note: Unable to add this dependency. This would indirectly make the task depend…" at bounding box center [286, 29] width 94 height 45
click at [327, 14] on div at bounding box center [327, 12] width 4 height 4
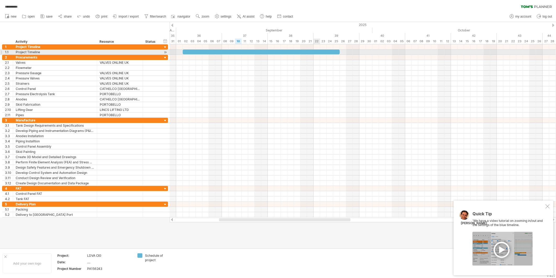
click at [314, 51] on div at bounding box center [261, 52] width 157 height 5
click at [313, 52] on div at bounding box center [261, 52] width 157 height 5
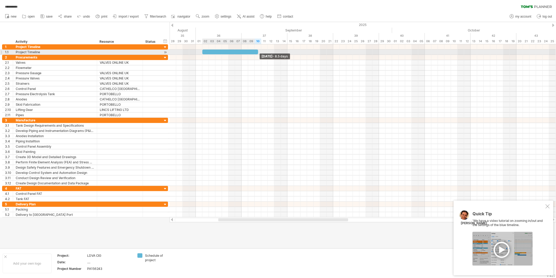
drag, startPoint x: 341, startPoint y: 52, endPoint x: 259, endPoint y: 52, distance: 81.7
click at [259, 52] on span at bounding box center [258, 52] width 2 height 5
click at [237, 51] on div at bounding box center [231, 52] width 56 height 5
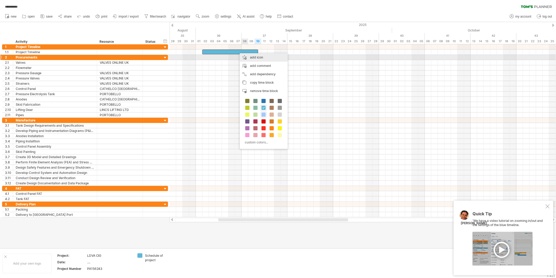
click at [251, 56] on div "add icon" at bounding box center [264, 57] width 48 height 8
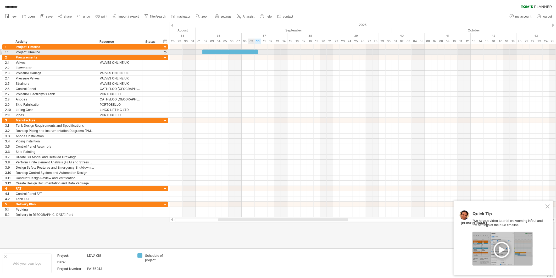
click at [251, 51] on div at bounding box center [231, 52] width 56 height 5
click at [400, 200] on div at bounding box center [503, 249] width 60 height 34
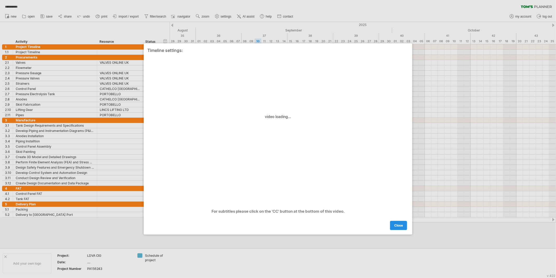
click at [400, 200] on link "close" at bounding box center [398, 225] width 17 height 9
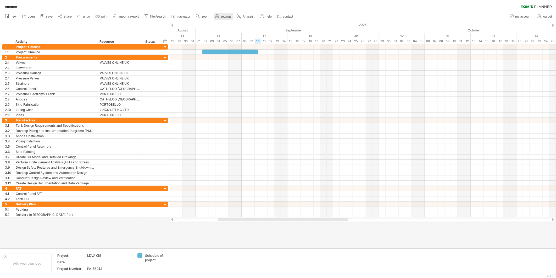
click at [226, 19] on link "settings" at bounding box center [223, 16] width 19 height 7
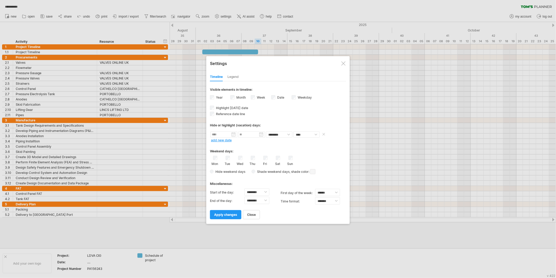
click at [226, 134] on input "text" at bounding box center [224, 134] width 27 height 6
click at [259, 139] on link "next" at bounding box center [261, 140] width 4 height 4
click at [240, 168] on link "24" at bounding box center [240, 169] width 5 height 5
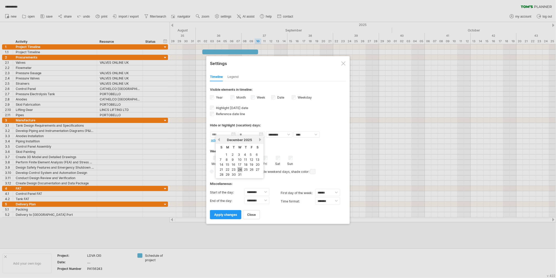
type input "********"
click at [260, 135] on body "**********" at bounding box center [278, 139] width 556 height 279
click at [289, 139] on link "next" at bounding box center [288, 140] width 4 height 4
click at [278, 155] on link "2" at bounding box center [278, 154] width 3 height 5
type input "********"
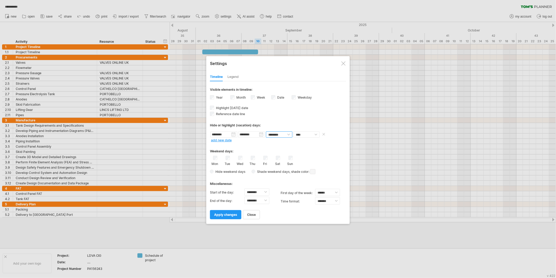
click at [280, 134] on select "******** ********" at bounding box center [279, 134] width 26 height 6
click at [228, 200] on div "**********" at bounding box center [278, 140] width 144 height 168
click at [292, 94] on div "Weekday visibility of weekday Currently there is not enough space horizontally …" at bounding box center [302, 97] width 20 height 7
click at [226, 200] on span "apply changes" at bounding box center [225, 214] width 23 height 4
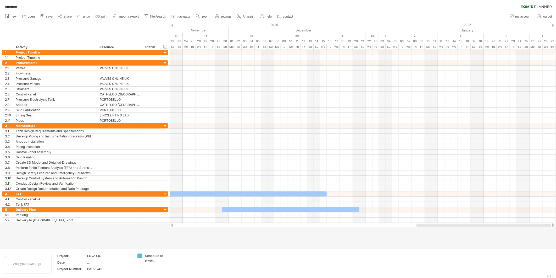
drag, startPoint x: 282, startPoint y: 225, endPoint x: 483, endPoint y: 232, distance: 201.0
click at [400, 200] on div "**********" at bounding box center [278, 139] width 556 height 278
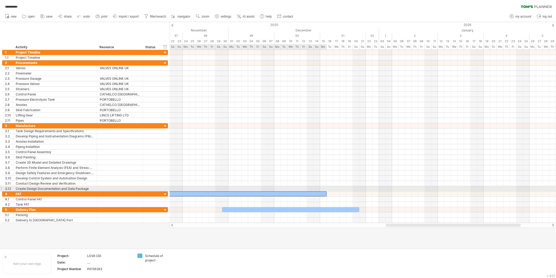
click at [260, 191] on div at bounding box center [225, 193] width 203 height 5
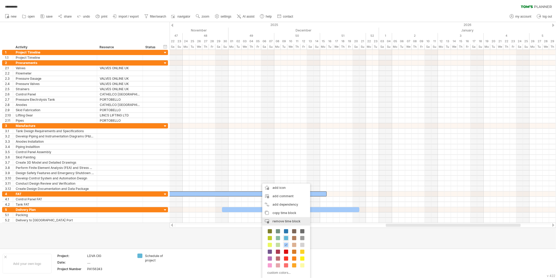
click at [286, 200] on div "remove time block remove selected items" at bounding box center [286, 221] width 48 height 8
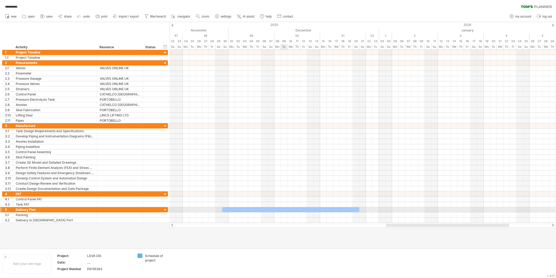
click at [283, 200] on div at bounding box center [291, 209] width 138 height 5
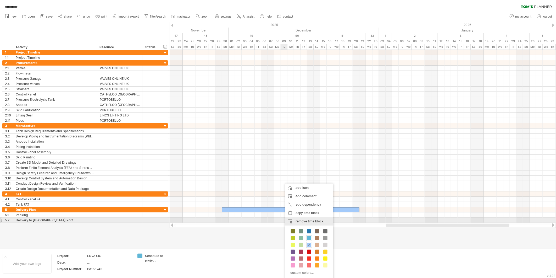
click at [304, 200] on span "remove time block" at bounding box center [310, 221] width 28 height 4
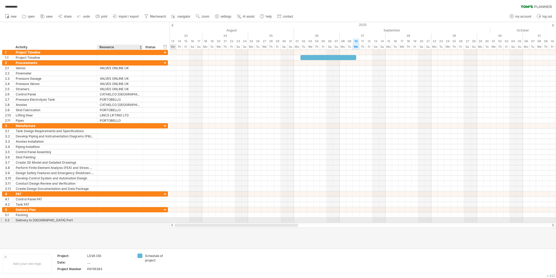
drag, startPoint x: 391, startPoint y: 227, endPoint x: 142, endPoint y: 218, distance: 249.3
click at [141, 200] on div "**********" at bounding box center [278, 139] width 556 height 278
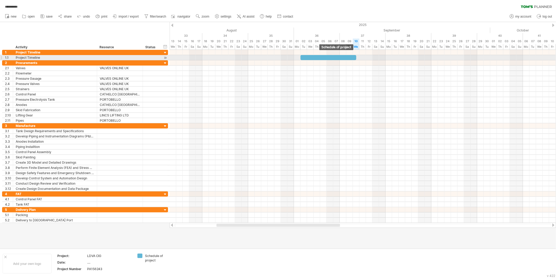
click at [349, 57] on div at bounding box center [329, 57] width 56 height 5
click at [339, 58] on div at bounding box center [329, 57] width 56 height 5
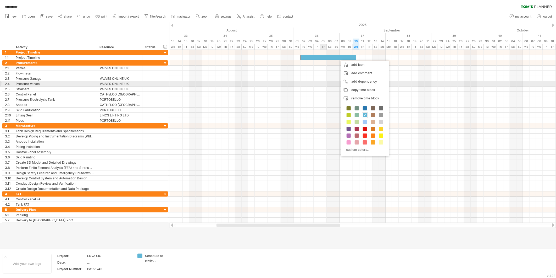
click at [322, 81] on div at bounding box center [363, 83] width 387 height 5
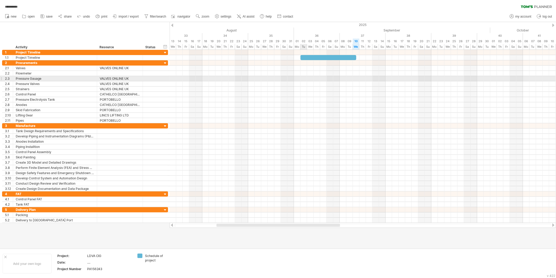
click at [303, 77] on div at bounding box center [363, 78] width 387 height 5
click at [304, 77] on div at bounding box center [363, 78] width 387 height 5
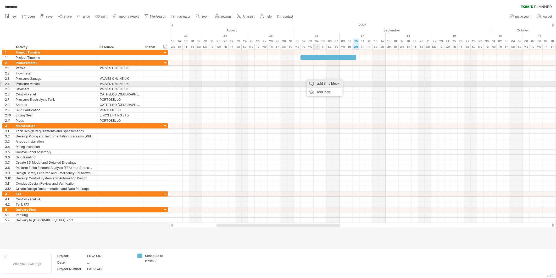
click at [328, 84] on div "add time block" at bounding box center [325, 83] width 36 height 8
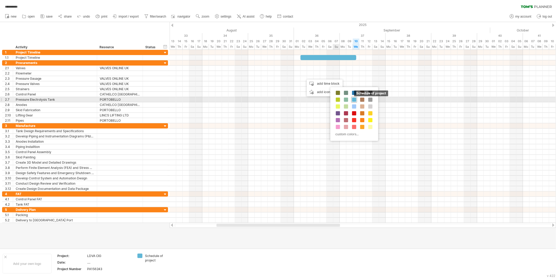
click at [355, 100] on span at bounding box center [354, 99] width 4 height 4
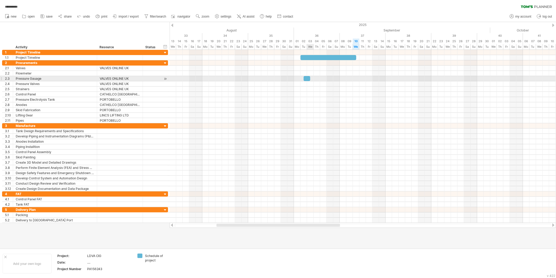
click at [308, 78] on div at bounding box center [307, 78] width 7 height 5
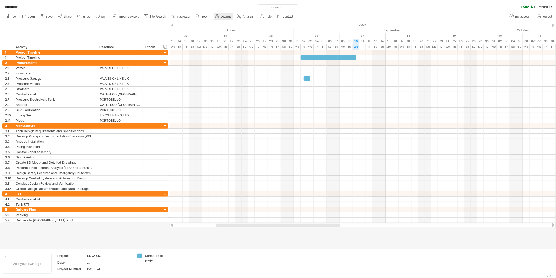
click at [220, 18] on use at bounding box center [217, 16] width 5 height 5
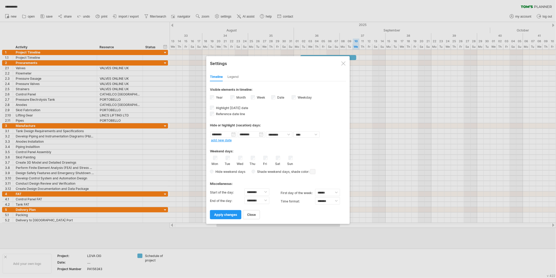
click at [235, 76] on div "Legend" at bounding box center [233, 77] width 11 height 8
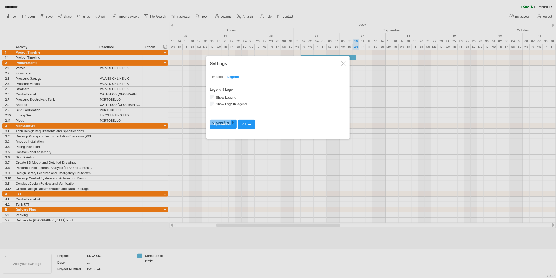
click at [222, 75] on div "Timeline" at bounding box center [216, 77] width 13 height 8
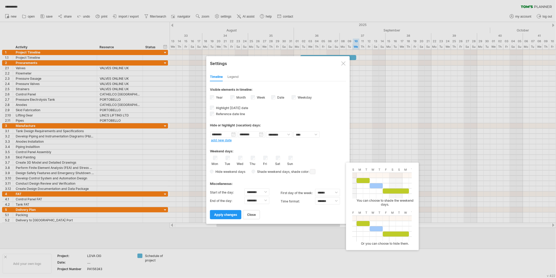
click at [225, 170] on span "Hide weekend days" at bounding box center [230, 171] width 32 height 4
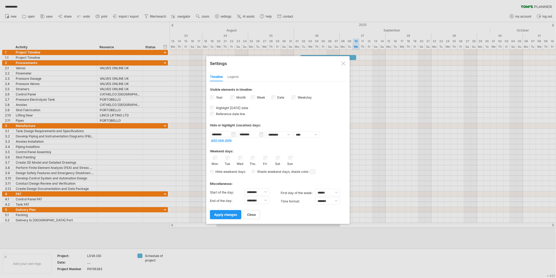
click at [219, 169] on span "Hide weekend days" at bounding box center [230, 171] width 32 height 4
click at [215, 169] on span "Hide weekend days" at bounding box center [230, 171] width 32 height 4
click at [248, 169] on div "Hide weekend days Shade weekend days , shade color: You can choose to shade the…" at bounding box center [278, 172] width 136 height 8
click at [250, 169] on div "Hide weekend days Shade weekend days , shade color: You can choose to shade the…" at bounding box center [278, 172] width 136 height 8
click at [229, 200] on span "apply changes" at bounding box center [225, 214] width 23 height 4
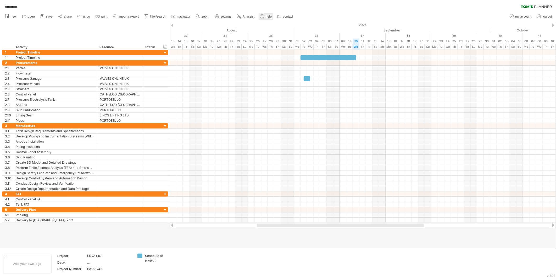
click at [262, 19] on use at bounding box center [262, 16] width 5 height 5
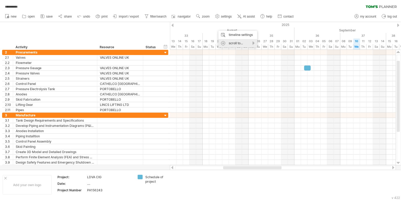
click at [241, 43] on div "scroll to..." at bounding box center [237, 43] width 39 height 8
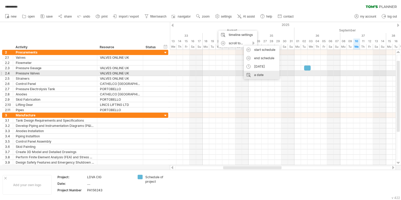
click at [261, 75] on div "a date" at bounding box center [262, 75] width 36 height 8
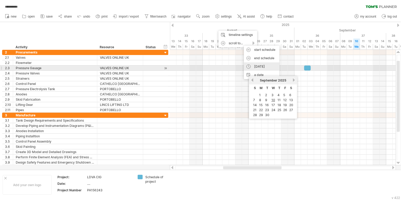
click at [260, 66] on div "[DATE]" at bounding box center [262, 66] width 36 height 8
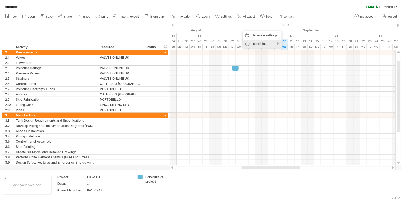
click at [262, 43] on div "scroll to..." at bounding box center [262, 44] width 39 height 8
click at [290, 49] on div "start schedule" at bounding box center [283, 50] width 36 height 8
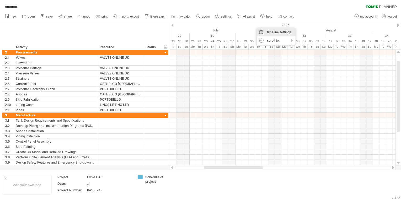
click at [272, 33] on div "timeline settings" at bounding box center [275, 32] width 39 height 8
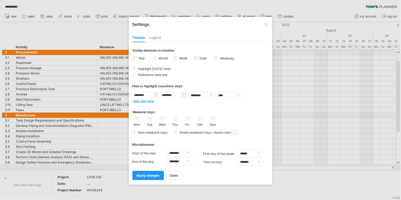
click at [175, 178] on div "**********" at bounding box center [200, 105] width 136 height 149
click at [176, 176] on link "close" at bounding box center [173, 175] width 17 height 9
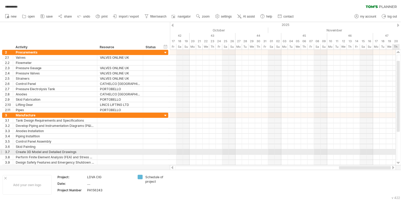
drag, startPoint x: 239, startPoint y: 168, endPoint x: 391, endPoint y: 149, distance: 153.1
click at [394, 151] on div "**********" at bounding box center [200, 100] width 401 height 200
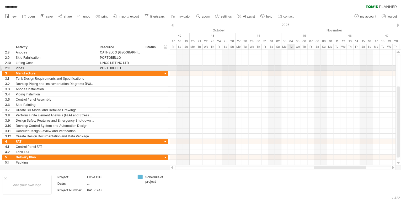
drag, startPoint x: 289, startPoint y: 73, endPoint x: 288, endPoint y: 68, distance: 5.1
click at [289, 73] on div at bounding box center [283, 73] width 226 height 5
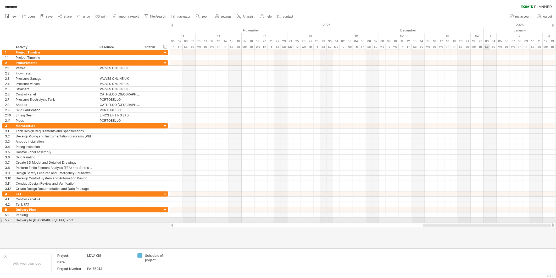
drag, startPoint x: 398, startPoint y: 224, endPoint x: 488, endPoint y: 221, distance: 90.4
click at [400, 200] on div "**********" at bounding box center [278, 139] width 556 height 278
click at [400, 26] on div at bounding box center [554, 25] width 2 height 3
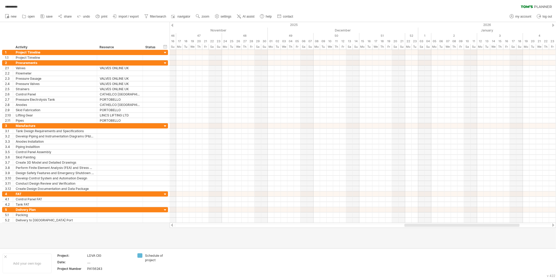
click at [400, 25] on div at bounding box center [554, 25] width 2 height 3
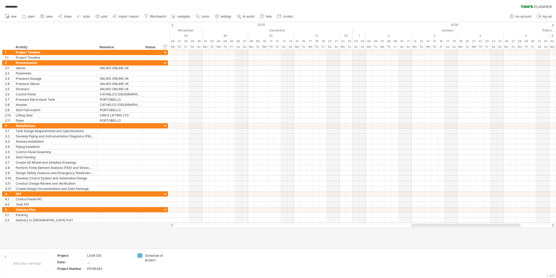
click at [400, 25] on div at bounding box center [554, 25] width 2 height 3
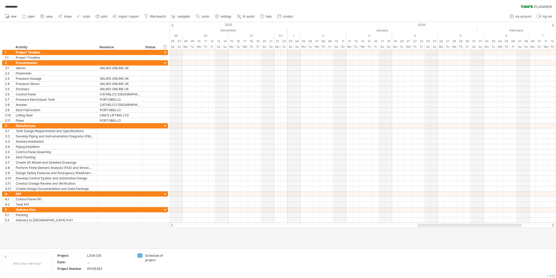
click at [400, 25] on div at bounding box center [554, 25] width 2 height 3
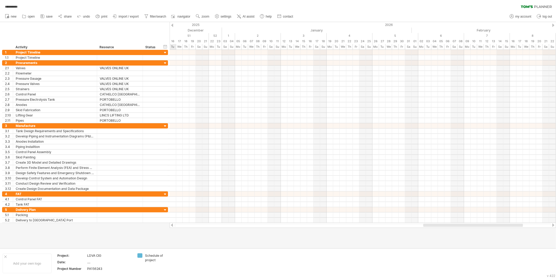
click at [400, 25] on div at bounding box center [554, 25] width 2 height 3
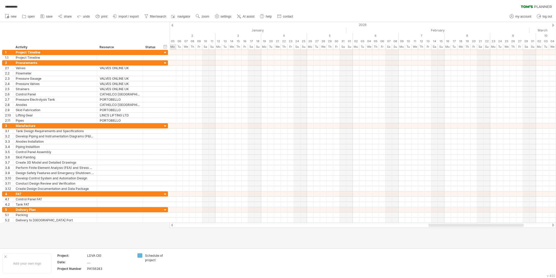
click at [400, 25] on div at bounding box center [554, 25] width 2 height 3
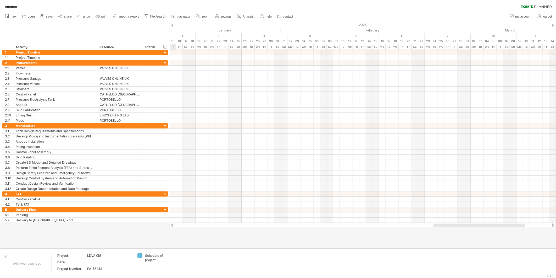
click at [400, 25] on div at bounding box center [554, 25] width 2 height 3
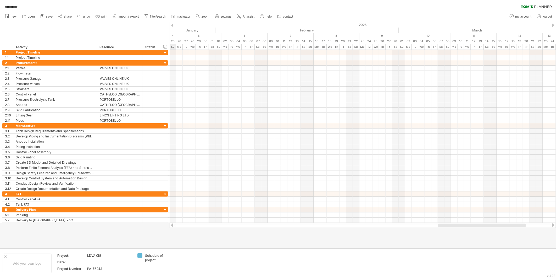
click at [400, 25] on div at bounding box center [554, 25] width 2 height 3
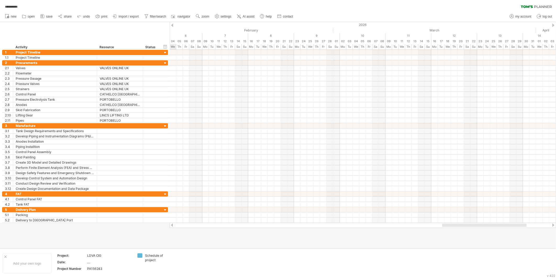
click at [400, 25] on div at bounding box center [554, 25] width 2 height 3
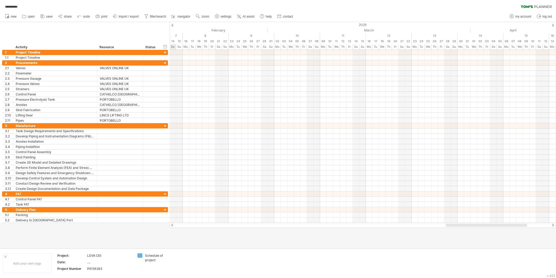
click at [400, 25] on div at bounding box center [554, 25] width 2 height 3
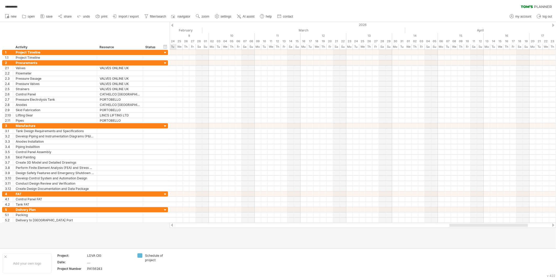
click at [400, 25] on div at bounding box center [554, 25] width 2 height 3
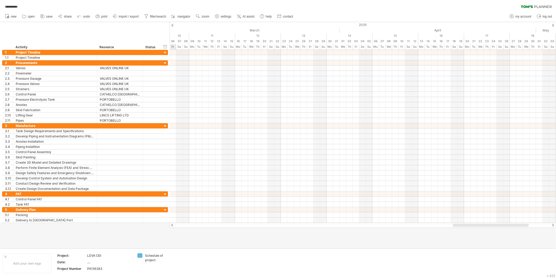
click at [400, 25] on div at bounding box center [554, 25] width 2 height 3
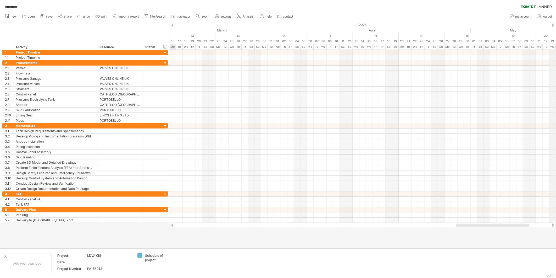
click at [400, 26] on div "2026" at bounding box center [428, 25] width 1461 height 6
click at [400, 25] on div at bounding box center [554, 25] width 2 height 3
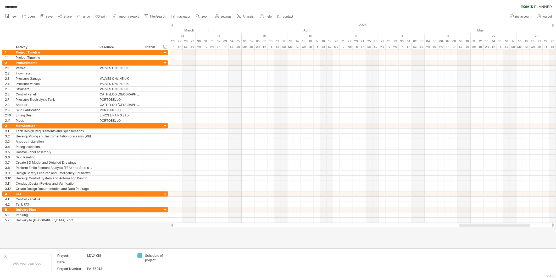
click at [400, 24] on div at bounding box center [554, 25] width 2 height 3
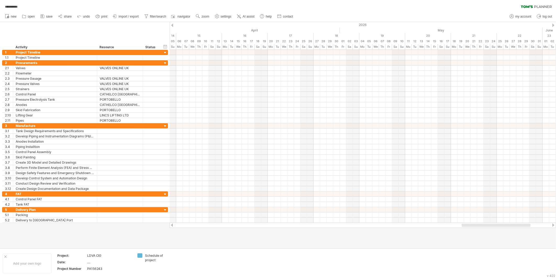
click at [400, 24] on div at bounding box center [554, 25] width 2 height 3
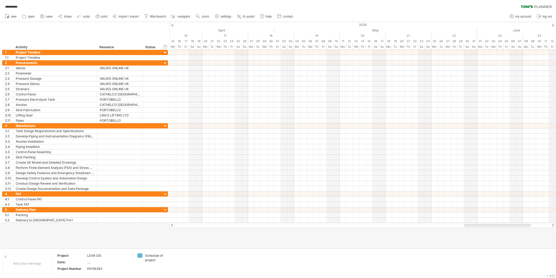
click at [400, 24] on div "2026" at bounding box center [232, 25] width 1461 height 6
click at [400, 26] on div at bounding box center [554, 25] width 2 height 3
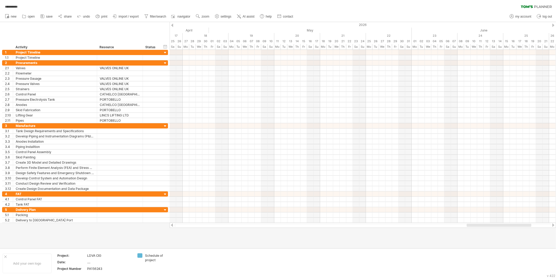
click at [400, 24] on div at bounding box center [554, 25] width 2 height 3
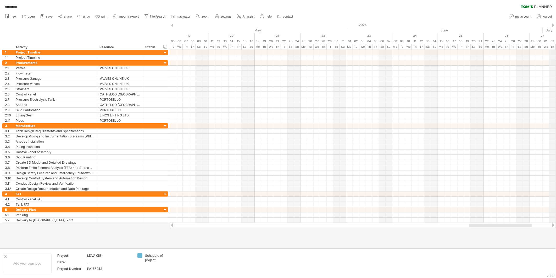
click at [400, 26] on div "**********" at bounding box center [278, 139] width 556 height 278
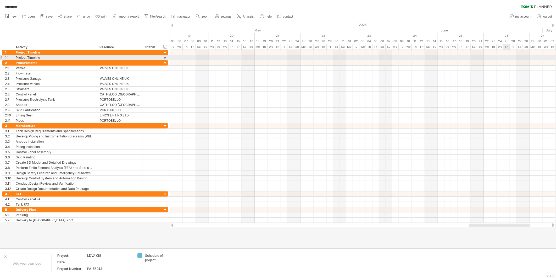
click at [400, 57] on div at bounding box center [363, 57] width 387 height 5
click at [400, 55] on div at bounding box center [363, 57] width 387 height 5
drag, startPoint x: 512, startPoint y: 58, endPoint x: 460, endPoint y: 57, distance: 52.1
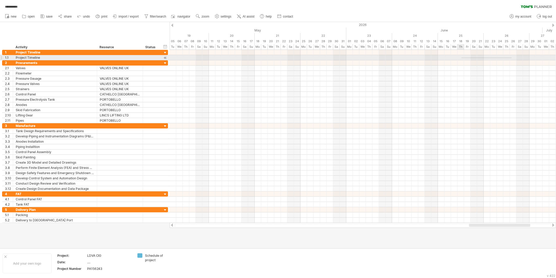
click at [400, 58] on div at bounding box center [363, 57] width 387 height 5
click at [166, 56] on div at bounding box center [165, 58] width 5 height 6
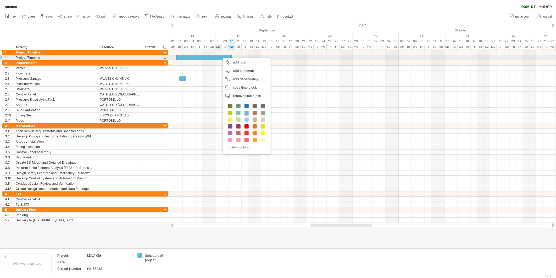
click at [219, 56] on div at bounding box center [204, 57] width 56 height 5
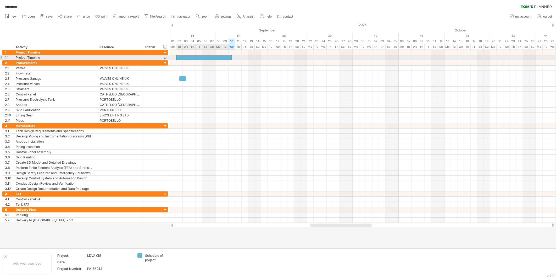
click at [219, 56] on div at bounding box center [204, 57] width 56 height 5
click at [224, 58] on div at bounding box center [204, 57] width 56 height 5
click at [227, 58] on div at bounding box center [204, 57] width 56 height 5
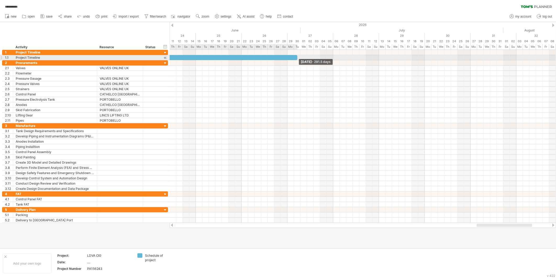
drag, startPoint x: 232, startPoint y: 57, endPoint x: 297, endPoint y: 58, distance: 64.5
click at [297, 58] on span at bounding box center [298, 57] width 2 height 5
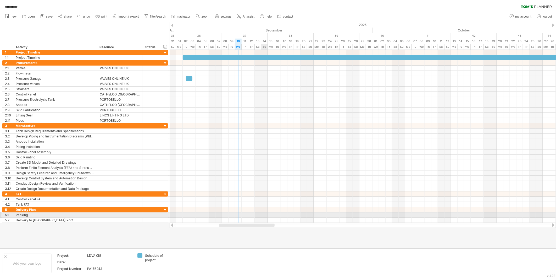
drag, startPoint x: 520, startPoint y: 225, endPoint x: 262, endPoint y: 216, distance: 257.9
click at [262, 200] on div "**********" at bounding box center [278, 139] width 556 height 278
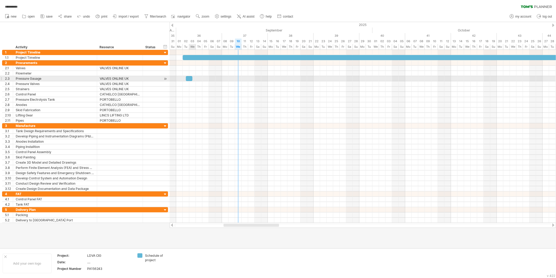
click at [190, 79] on div at bounding box center [189, 78] width 7 height 5
click at [165, 78] on div at bounding box center [165, 79] width 5 height 6
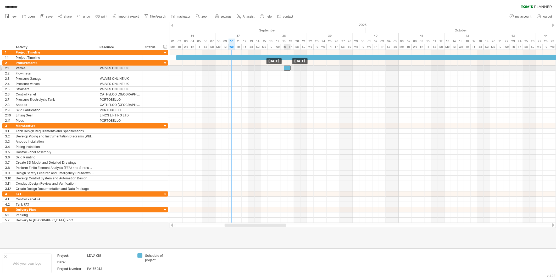
drag, startPoint x: 182, startPoint y: 79, endPoint x: 286, endPoint y: 69, distance: 104.0
click at [287, 68] on div at bounding box center [287, 67] width 7 height 5
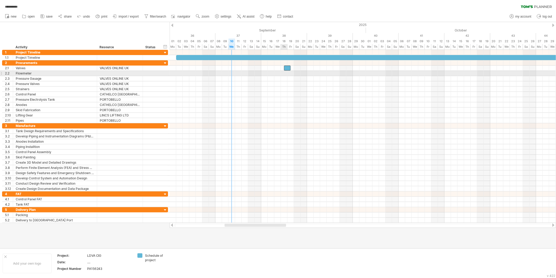
paste div
click at [286, 73] on div at bounding box center [363, 73] width 387 height 5
drag, startPoint x: 286, startPoint y: 68, endPoint x: 287, endPoint y: 72, distance: 4.3
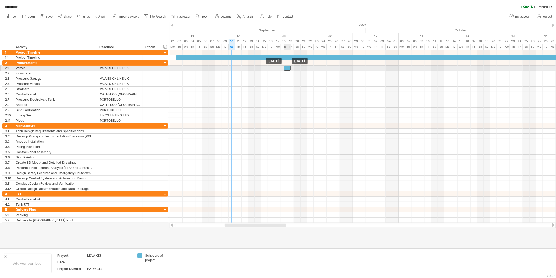
drag, startPoint x: 287, startPoint y: 71, endPoint x: 287, endPoint y: 67, distance: 3.9
click at [288, 67] on div at bounding box center [287, 67] width 7 height 5
click at [305, 66] on div at bounding box center [363, 67] width 387 height 5
click at [307, 66] on div at bounding box center [363, 67] width 387 height 5
click at [308, 67] on div at bounding box center [363, 67] width 387 height 5
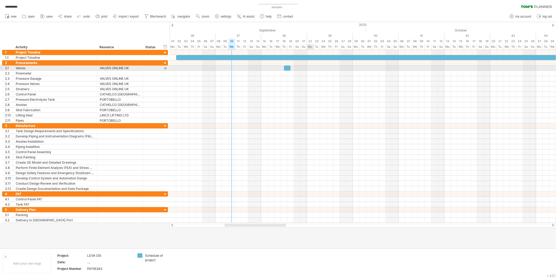
click at [308, 67] on div at bounding box center [363, 67] width 387 height 5
click at [298, 68] on div at bounding box center [363, 67] width 387 height 5
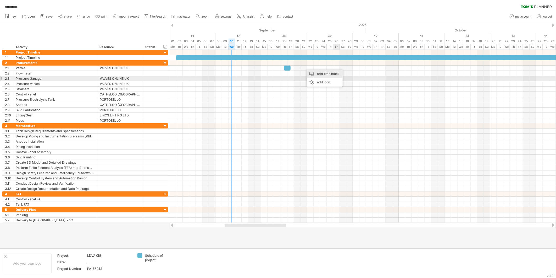
click at [329, 76] on div "add time block" at bounding box center [325, 74] width 36 height 8
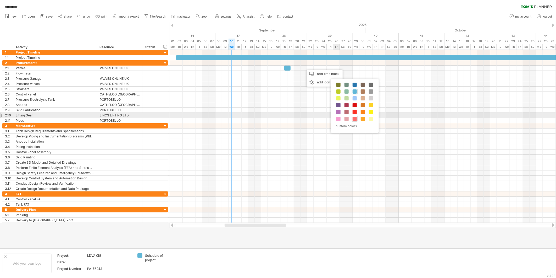
click at [354, 118] on span at bounding box center [355, 119] width 4 height 4
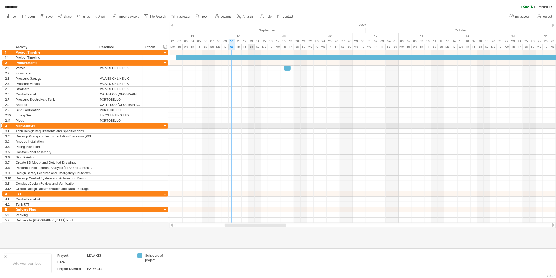
click at [253, 126] on div at bounding box center [363, 125] width 387 height 5
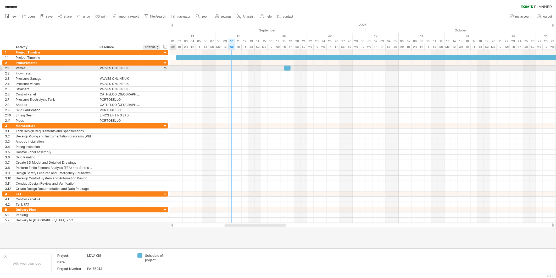
click at [167, 69] on div at bounding box center [165, 68] width 5 height 6
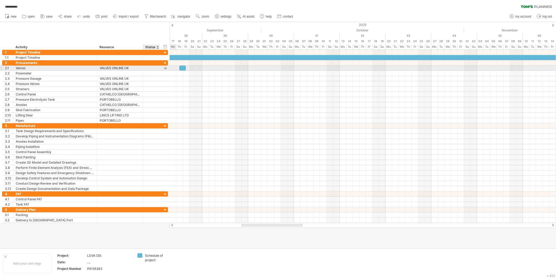
click at [167, 68] on div at bounding box center [165, 68] width 5 height 6
click at [164, 70] on div "**********" at bounding box center [85, 91] width 166 height 63
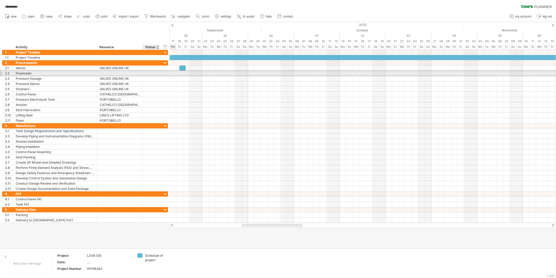
click at [164, 71] on div "2.2 ********* Flowmeter" at bounding box center [85, 73] width 166 height 6
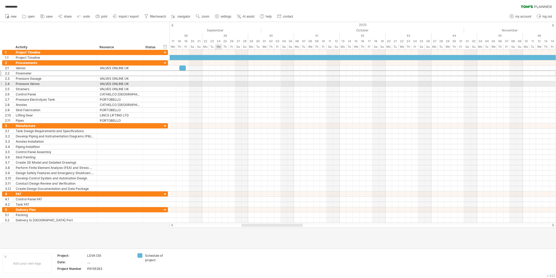
click at [218, 83] on div at bounding box center [363, 83] width 387 height 5
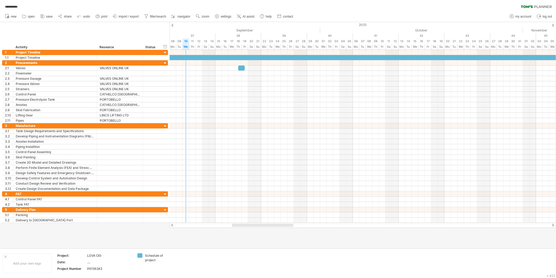
drag, startPoint x: 282, startPoint y: 224, endPoint x: 272, endPoint y: 226, distance: 9.7
click at [272, 200] on div at bounding box center [263, 224] width 62 height 3
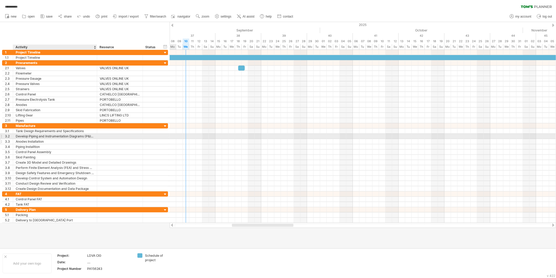
click at [90, 141] on div "Anodes Installation" at bounding box center [55, 141] width 79 height 5
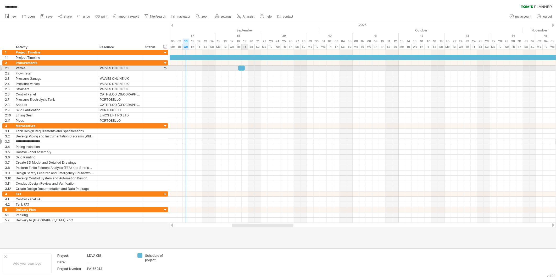
click at [242, 65] on div at bounding box center [241, 67] width 7 height 5
click at [241, 66] on div at bounding box center [241, 67] width 7 height 5
click at [241, 67] on div at bounding box center [241, 67] width 7 height 5
click at [242, 67] on div at bounding box center [241, 67] width 7 height 5
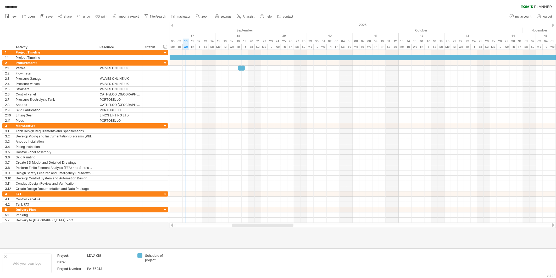
click at [400, 19] on div "new" at bounding box center [278, 16] width 556 height 11
click at [400, 15] on span "my account" at bounding box center [524, 17] width 16 height 4
click at [88, 200] on div "remove project data" at bounding box center [86, 265] width 44 height 8
click at [148, 200] on div "Schedule of project" at bounding box center [159, 258] width 29 height 9
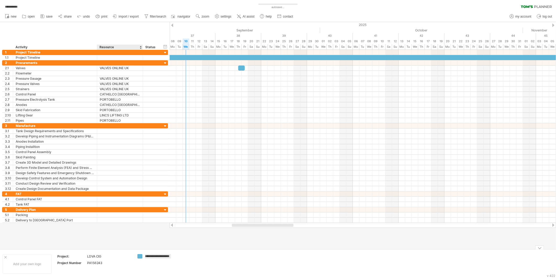
click at [138, 200] on div "**********" at bounding box center [278, 139] width 556 height 278
drag, startPoint x: 139, startPoint y: 255, endPoint x: 129, endPoint y: 260, distance: 11.3
click at [125, 200] on div "**********" at bounding box center [278, 139] width 556 height 278
drag, startPoint x: 143, startPoint y: 256, endPoint x: 141, endPoint y: 258, distance: 2.8
click at [142, 200] on div "Schedule of project" at bounding box center [156, 258] width 36 height 9
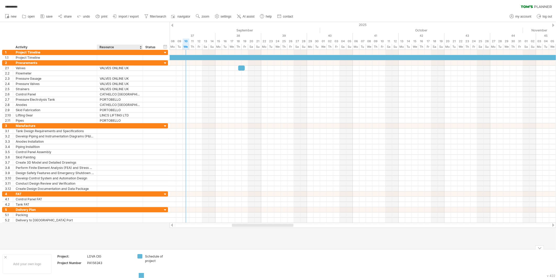
drag, startPoint x: 142, startPoint y: 261, endPoint x: 144, endPoint y: 270, distance: 9.8
click at [143, 200] on div "**********" at bounding box center [278, 139] width 556 height 278
click at [124, 17] on span "import / export" at bounding box center [129, 17] width 20 height 4
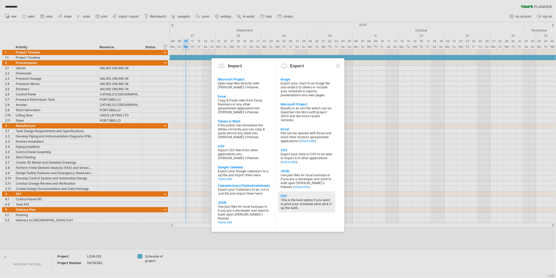
click at [293, 198] on div "This is the best option if you want to print your schedule (and stick it up the…" at bounding box center [307, 204] width 52 height 12
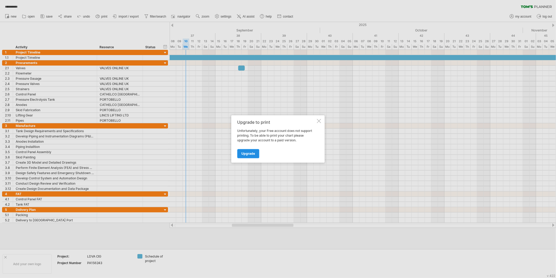
click at [254, 154] on span "Upgrade" at bounding box center [249, 154] width 14 height 4
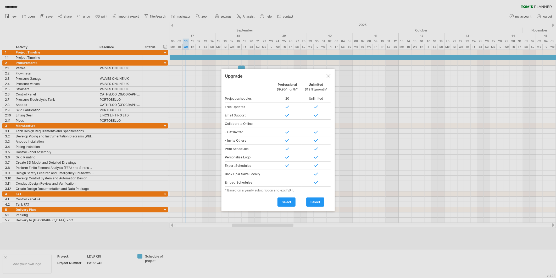
click at [288, 88] on span "$9,95/month*" at bounding box center [287, 89] width 21 height 4
click at [318, 200] on span "select" at bounding box center [316, 202] width 10 height 4
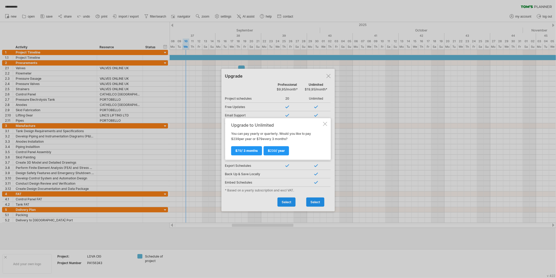
click at [326, 125] on div at bounding box center [325, 124] width 4 height 4
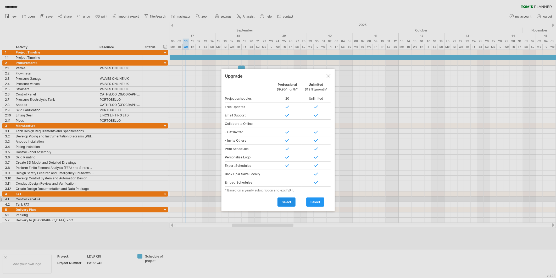
click at [287, 200] on span "select" at bounding box center [287, 202] width 10 height 4
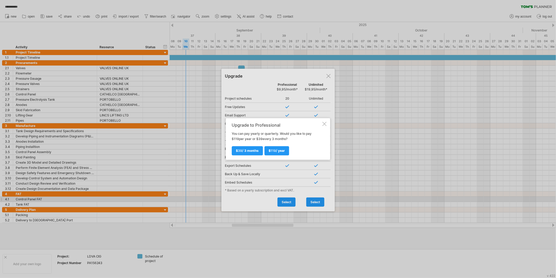
click at [325, 123] on div at bounding box center [325, 124] width 4 height 4
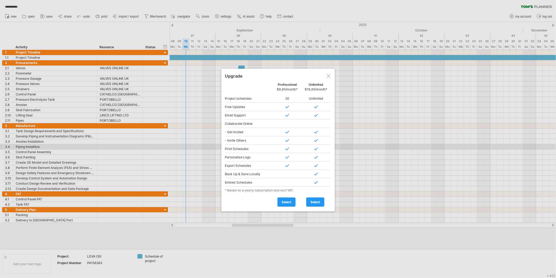
drag, startPoint x: 228, startPoint y: 147, endPoint x: 245, endPoint y: 149, distance: 16.5
click at [253, 149] on div "Print Schedules" at bounding box center [249, 149] width 48 height 8
click at [231, 149] on div "Print Schedules" at bounding box center [249, 149] width 48 height 8
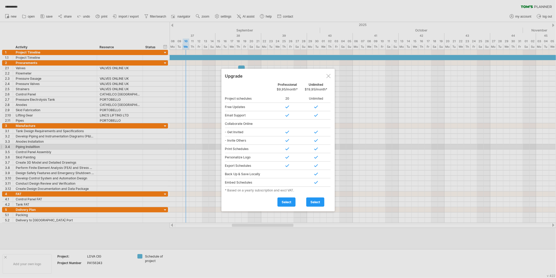
click at [231, 149] on div "Print Schedules" at bounding box center [249, 149] width 48 height 8
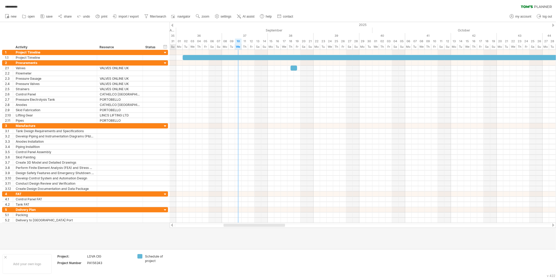
drag, startPoint x: 280, startPoint y: 223, endPoint x: 271, endPoint y: 226, distance: 9.5
click at [271, 200] on div at bounding box center [255, 224] width 62 height 3
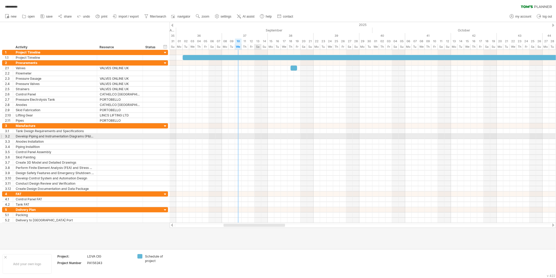
click at [250, 139] on div at bounding box center [363, 141] width 387 height 5
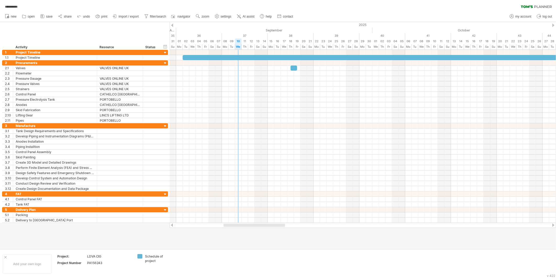
drag, startPoint x: 310, startPoint y: 13, endPoint x: 314, endPoint y: 12, distance: 4.6
click at [310, 13] on div "new" at bounding box center [278, 16] width 556 height 11
click at [102, 18] on link "print" at bounding box center [101, 16] width 15 height 7
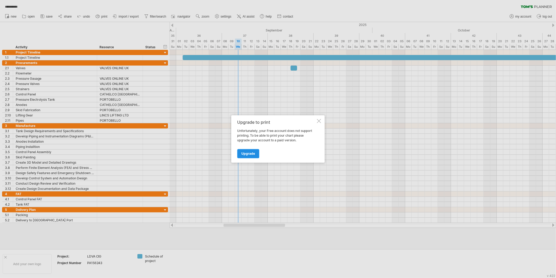
click at [251, 154] on span "Upgrade" at bounding box center [249, 154] width 14 height 4
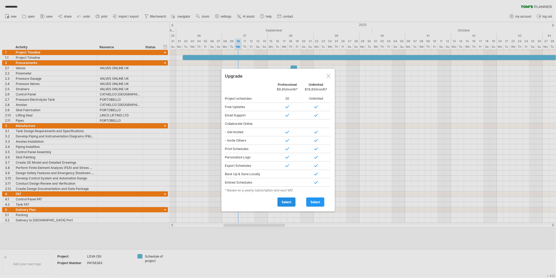
click at [287, 200] on span "select" at bounding box center [287, 202] width 10 height 4
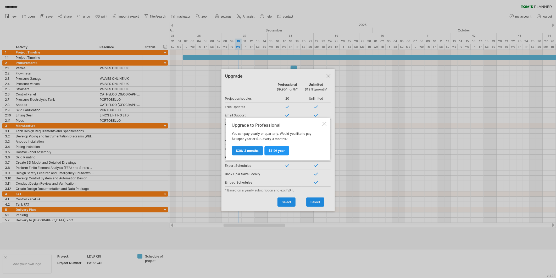
click at [250, 151] on span "$ 39 / 3 months" at bounding box center [247, 151] width 23 height 4
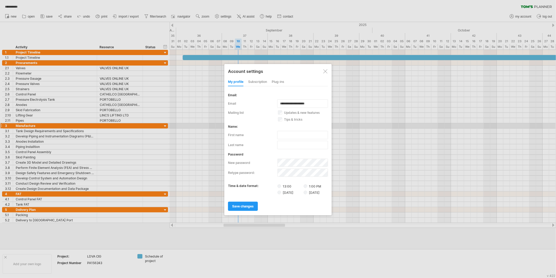
click at [326, 70] on div at bounding box center [326, 71] width 4 height 4
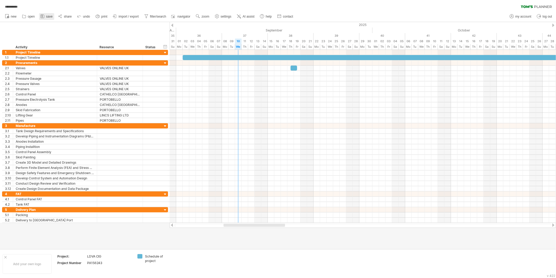
click at [45, 17] on icon at bounding box center [42, 16] width 5 height 5
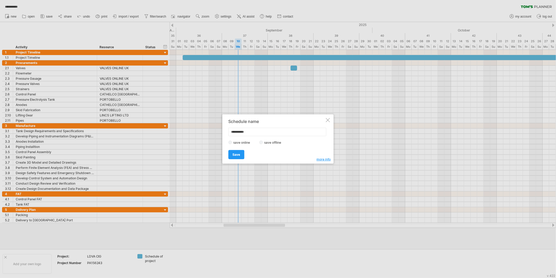
click at [325, 117] on div "**********" at bounding box center [278, 138] width 111 height 49
click at [330, 120] on div at bounding box center [328, 120] width 4 height 4
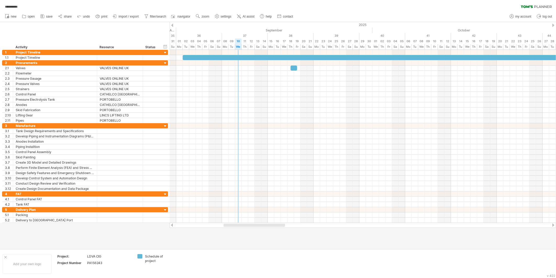
click at [104, 17] on span "print" at bounding box center [104, 17] width 6 height 4
select select "**"
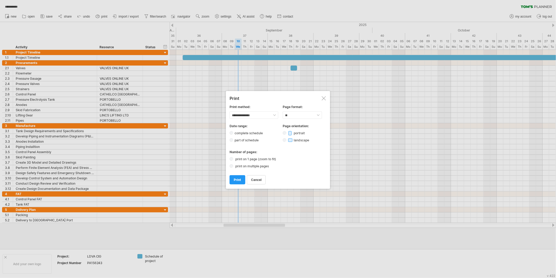
click at [238, 178] on span "print" at bounding box center [237, 180] width 7 height 4
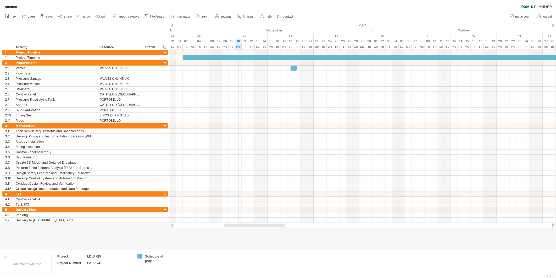
click at [393, 14] on div "new" at bounding box center [278, 16] width 556 height 11
click at [400, 15] on span "my account" at bounding box center [524, 17] width 16 height 4
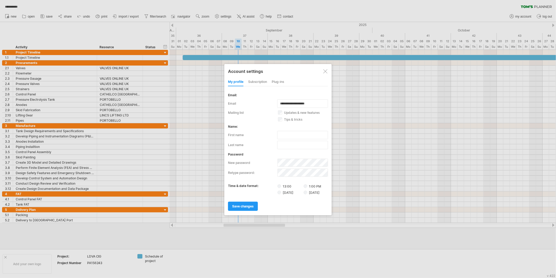
click at [260, 81] on div "subscription" at bounding box center [257, 82] width 19 height 8
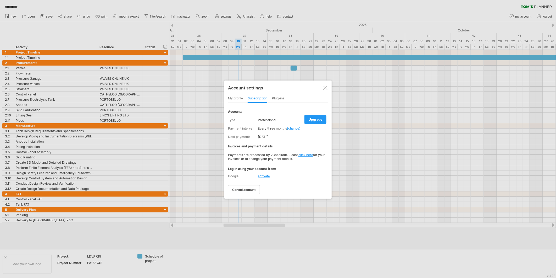
click at [295, 127] on link "change" at bounding box center [294, 128] width 11 height 4
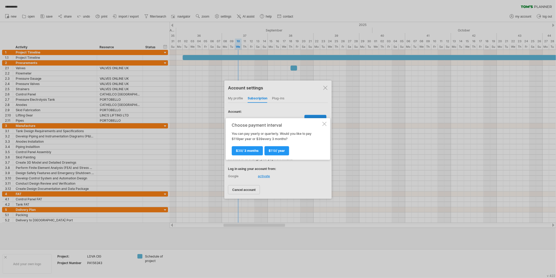
click at [324, 123] on div at bounding box center [325, 124] width 4 height 4
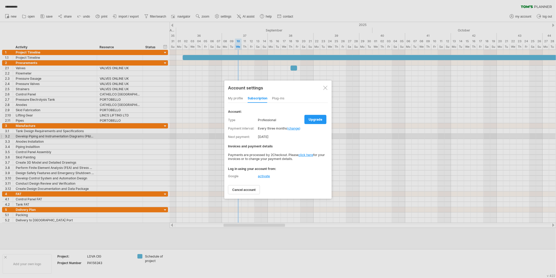
click at [262, 136] on div "[DATE]" at bounding box center [293, 137] width 70 height 8
click at [262, 135] on div "[DATE]" at bounding box center [293, 137] width 70 height 8
click at [261, 134] on div "[DATE]" at bounding box center [293, 137] width 70 height 8
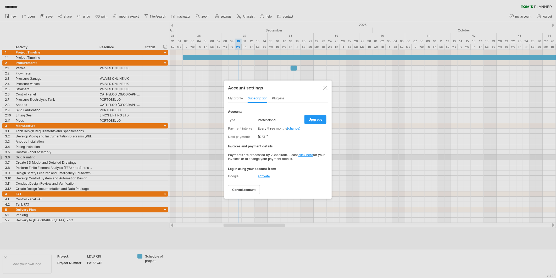
drag, startPoint x: 233, startPoint y: 153, endPoint x: 251, endPoint y: 155, distance: 18.2
click at [251, 155] on div "Payments are processed by 2Checkout. Please click here for your invoices or to …" at bounding box center [278, 157] width 100 height 8
drag, startPoint x: 446, startPoint y: 7, endPoint x: 475, endPoint y: 3, distance: 29.2
click at [400, 7] on div at bounding box center [278, 139] width 556 height 278
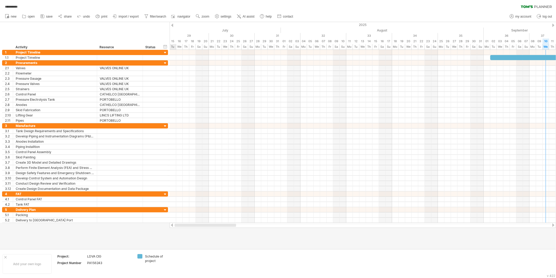
drag, startPoint x: 274, startPoint y: 226, endPoint x: 206, endPoint y: 219, distance: 67.9
click at [206, 200] on div at bounding box center [206, 224] width 62 height 3
click at [196, 25] on div "2025" at bounding box center [461, 25] width 1539 height 6
click at [199, 24] on div "2025" at bounding box center [461, 25] width 1539 height 6
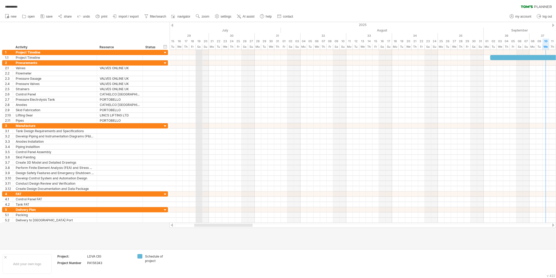
click at [199, 24] on div "2025" at bounding box center [461, 25] width 1539 height 6
click at [220, 31] on div "timeline settings" at bounding box center [220, 31] width 39 height 8
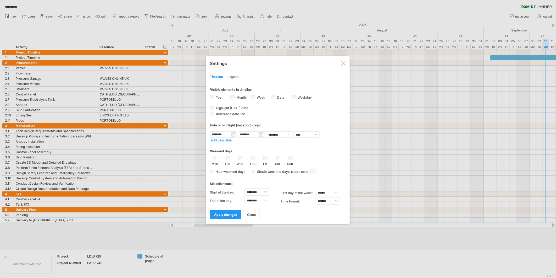
click at [236, 77] on div "Legend" at bounding box center [233, 77] width 11 height 8
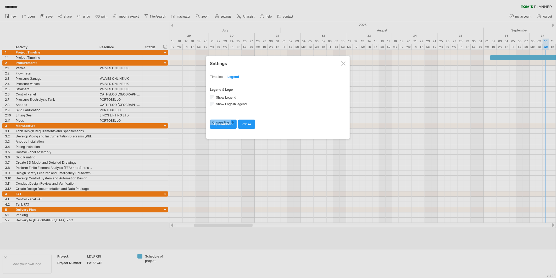
click at [220, 74] on div "Timeline" at bounding box center [216, 77] width 13 height 8
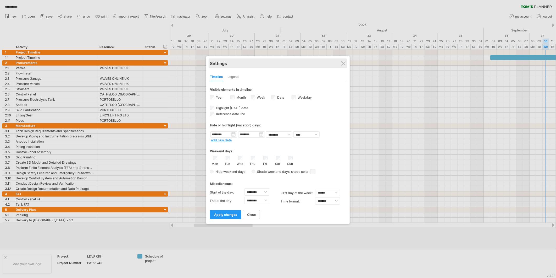
click at [342, 62] on div "Settings" at bounding box center [278, 62] width 136 height 9
drag, startPoint x: 340, startPoint y: 64, endPoint x: 344, endPoint y: 65, distance: 4.0
click at [343, 65] on div "Settings" at bounding box center [280, 62] width 136 height 9
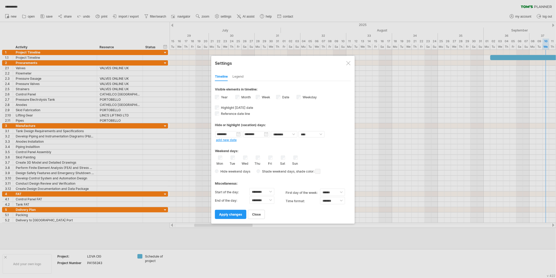
click at [348, 67] on div "Settings" at bounding box center [283, 62] width 136 height 9
drag, startPoint x: 345, startPoint y: 61, endPoint x: 341, endPoint y: 60, distance: 4.8
click at [345, 61] on div "Settings" at bounding box center [283, 63] width 136 height 9
click at [350, 63] on div at bounding box center [349, 64] width 4 height 4
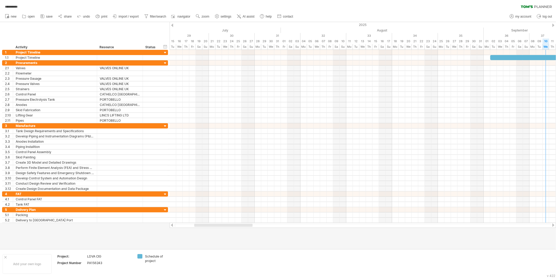
click at [173, 24] on div at bounding box center [172, 25] width 2 height 3
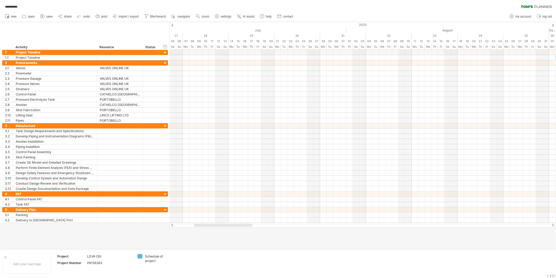
click at [400, 25] on div at bounding box center [554, 25] width 2 height 3
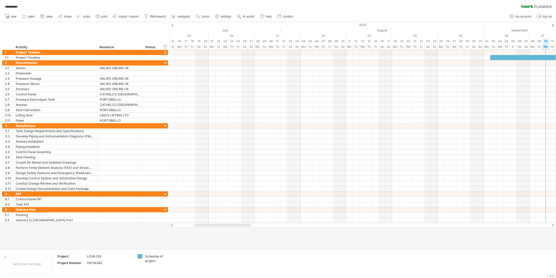
click at [400, 25] on div at bounding box center [554, 25] width 2 height 3
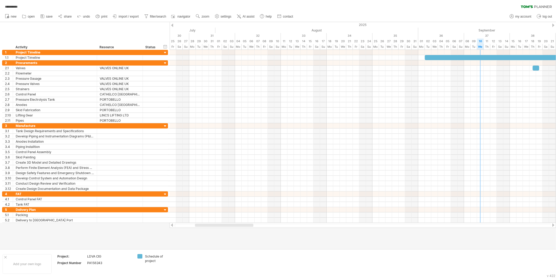
click at [400, 25] on div at bounding box center [554, 25] width 2 height 3
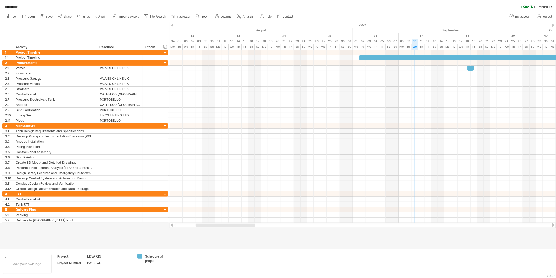
click at [400, 25] on div at bounding box center [554, 25] width 2 height 3
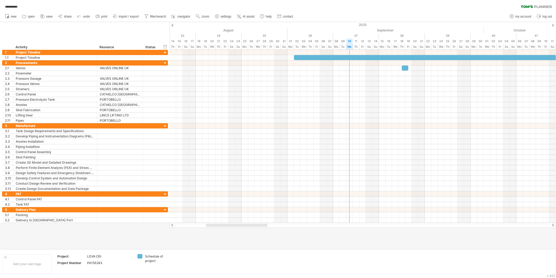
click at [400, 25] on div at bounding box center [554, 25] width 2 height 3
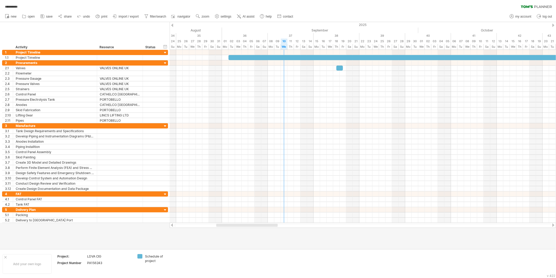
click at [400, 25] on div at bounding box center [554, 25] width 2 height 3
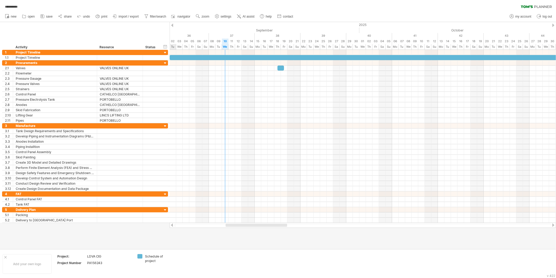
drag, startPoint x: 273, startPoint y: 226, endPoint x: 236, endPoint y: 205, distance: 42.1
click at [271, 200] on div "**********" at bounding box center [278, 139] width 556 height 278
click at [169, 32] on div "hide start/end/duration show start/end/duration ******** Activity ******** Reso…" at bounding box center [85, 36] width 170 height 28
click at [170, 32] on div "September" at bounding box center [268, 31] width 196 height 6
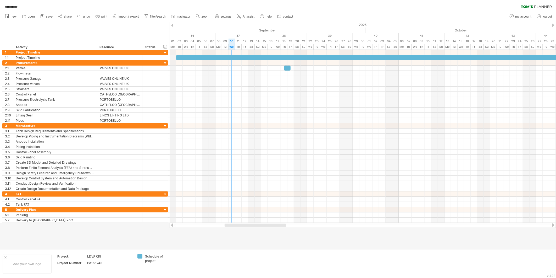
click at [170, 31] on div "September" at bounding box center [268, 31] width 196 height 6
click at [23, 200] on div "Add your own logo" at bounding box center [27, 264] width 49 height 20
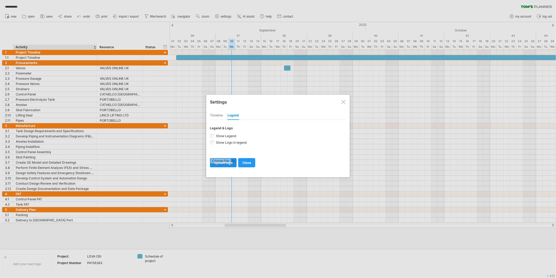
click at [230, 163] on input "file" at bounding box center [223, 162] width 26 height 9
type input "**********"
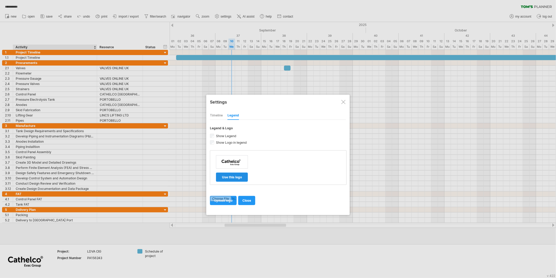
click at [229, 176] on span "use this logo" at bounding box center [232, 177] width 20 height 4
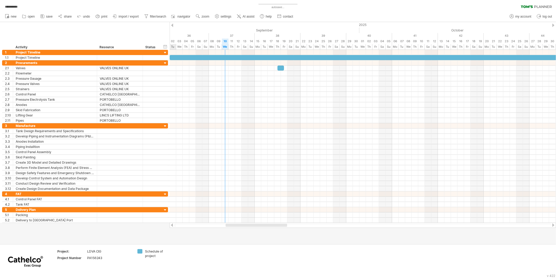
click at [257, 200] on div "**********" at bounding box center [278, 139] width 556 height 278
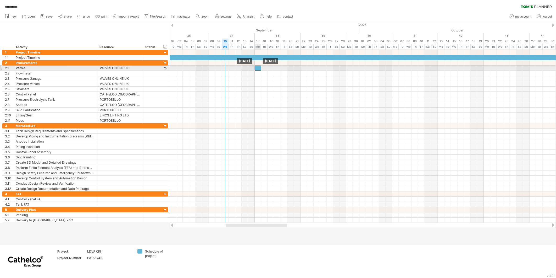
drag, startPoint x: 280, startPoint y: 67, endPoint x: 258, endPoint y: 68, distance: 22.0
click at [258, 68] on div at bounding box center [258, 67] width 7 height 5
click at [229, 68] on div at bounding box center [363, 67] width 387 height 5
click at [227, 68] on div at bounding box center [363, 67] width 387 height 5
drag, startPoint x: 258, startPoint y: 68, endPoint x: 229, endPoint y: 69, distance: 29.1
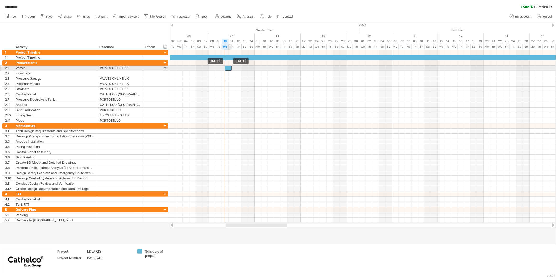
click at [229, 69] on div at bounding box center [228, 67] width 7 height 5
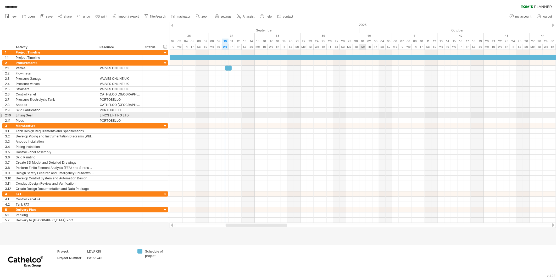
drag, startPoint x: 364, startPoint y: 116, endPoint x: 360, endPoint y: 115, distance: 4.3
click at [363, 116] on div at bounding box center [363, 115] width 387 height 5
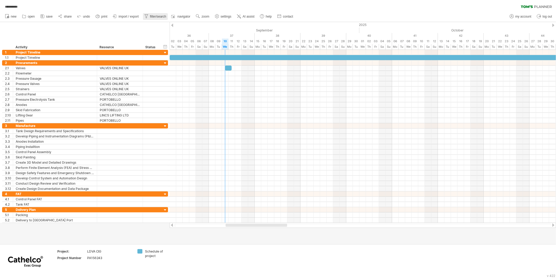
click at [161, 15] on span "filter/search" at bounding box center [158, 17] width 16 height 4
type input "**********"
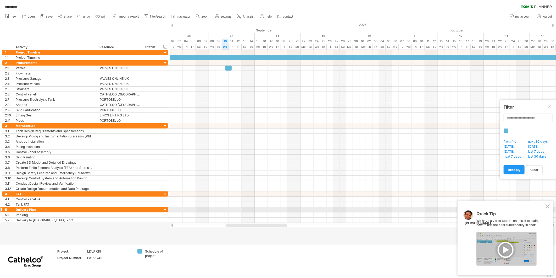
click at [400, 200] on div at bounding box center [548, 206] width 4 height 4
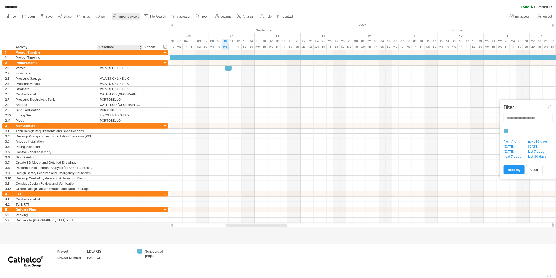
click at [121, 19] on link "import / export" at bounding box center [126, 16] width 29 height 7
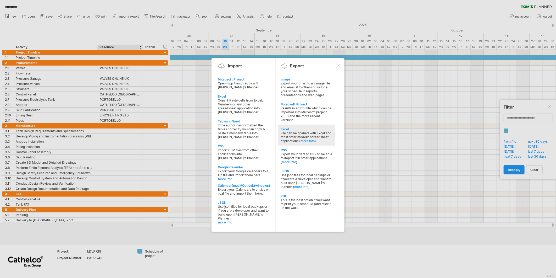
click at [297, 127] on div "Excel" at bounding box center [307, 129] width 52 height 4
